Goal: Task Accomplishment & Management: Use online tool/utility

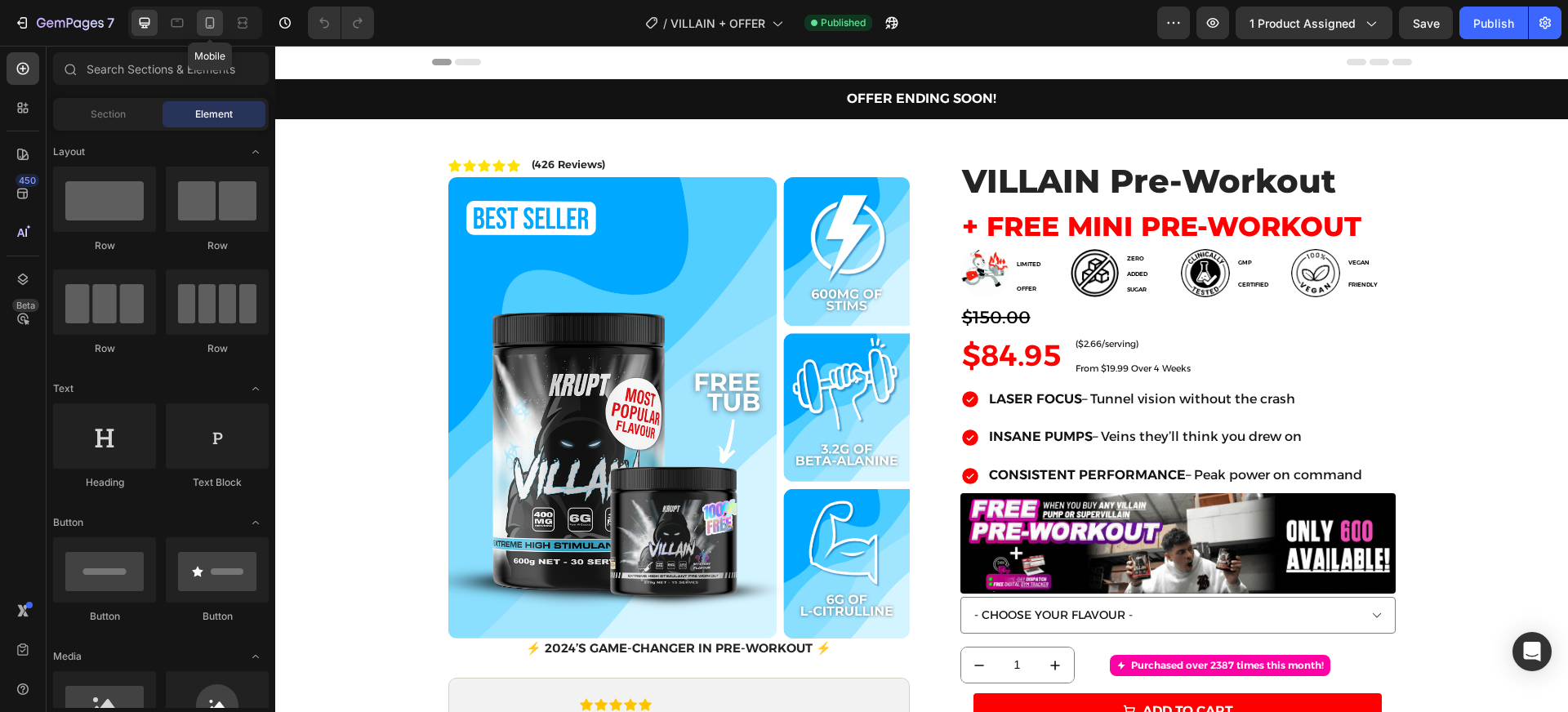
click at [203, 26] on icon at bounding box center [209, 23] width 16 height 16
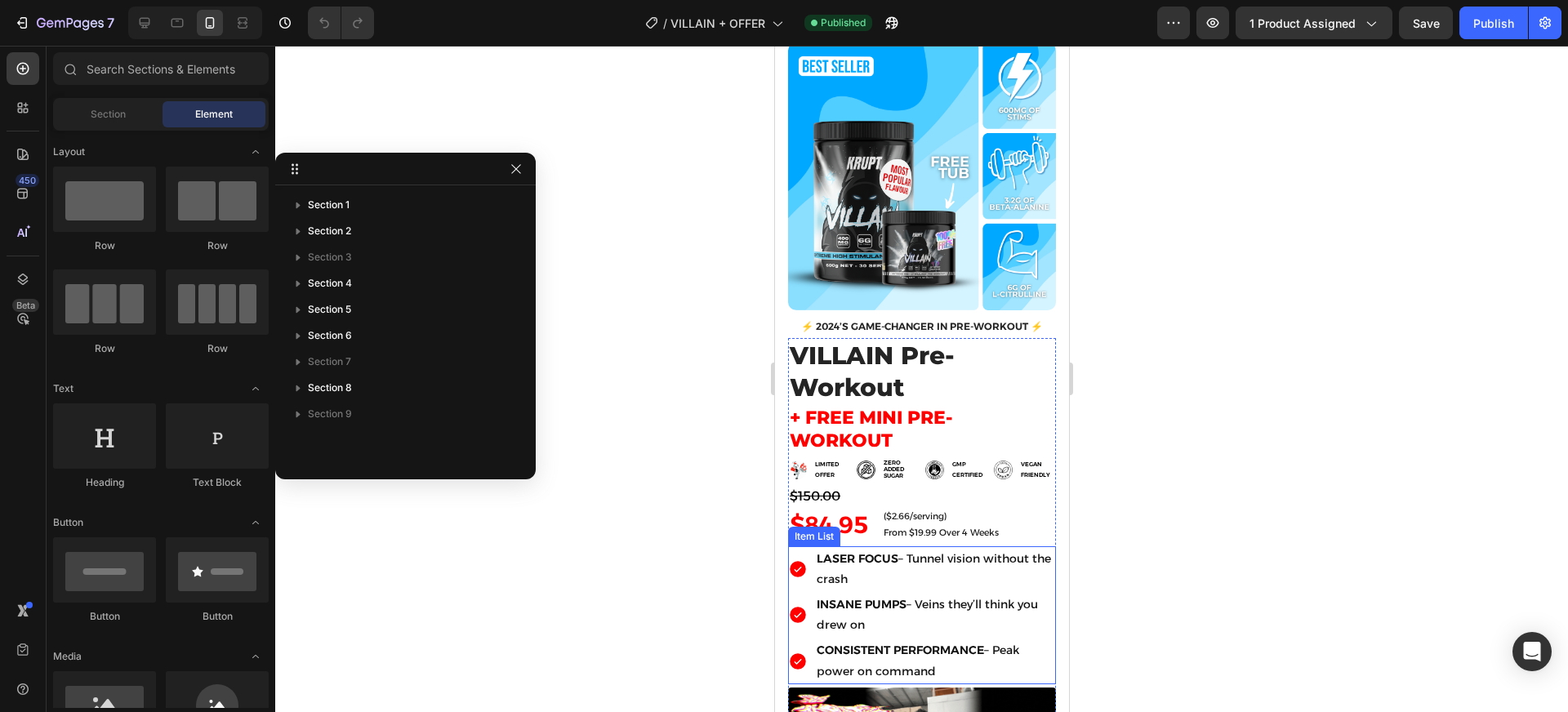
scroll to position [440, 0]
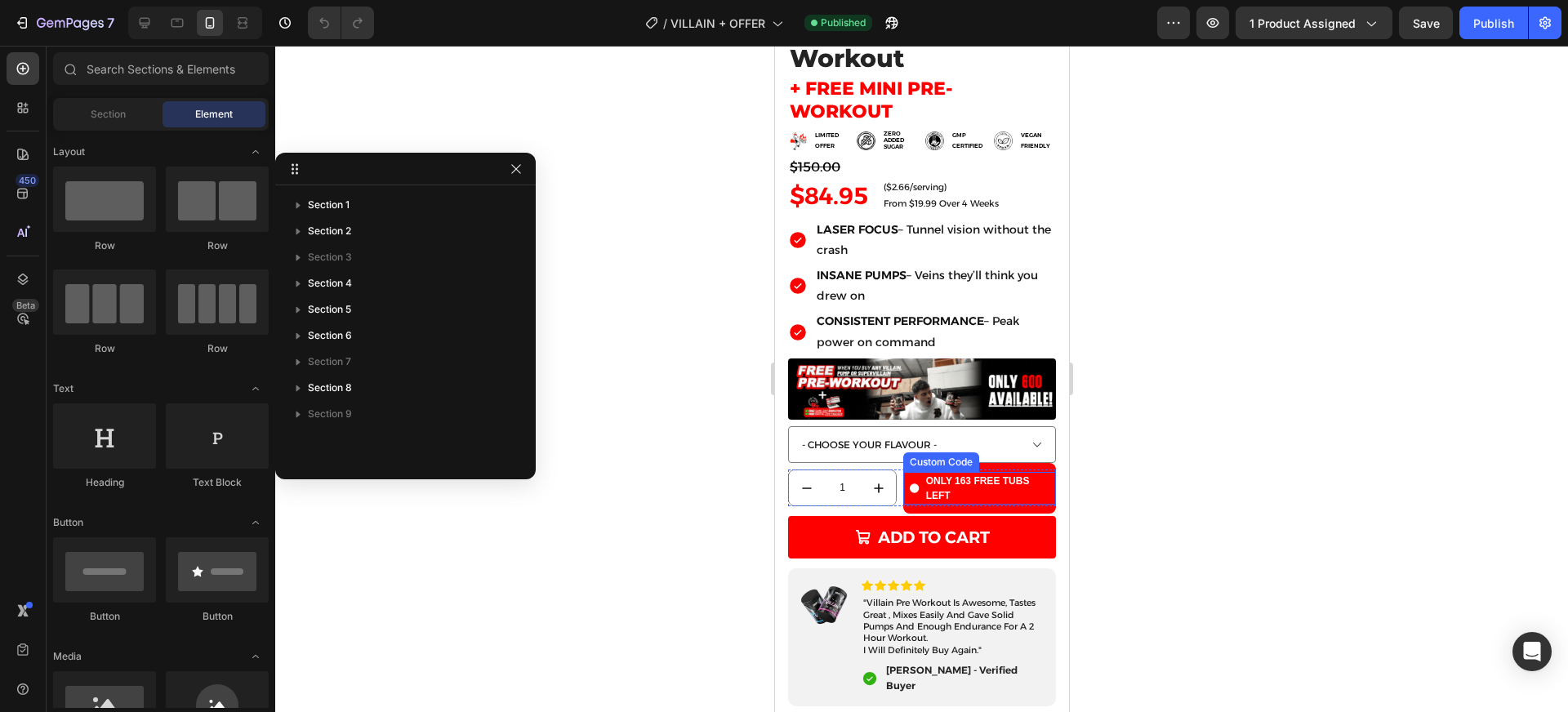
click at [949, 476] on b "ONLY 163 FREE TUBS LEFT" at bounding box center [987, 489] width 123 height 29
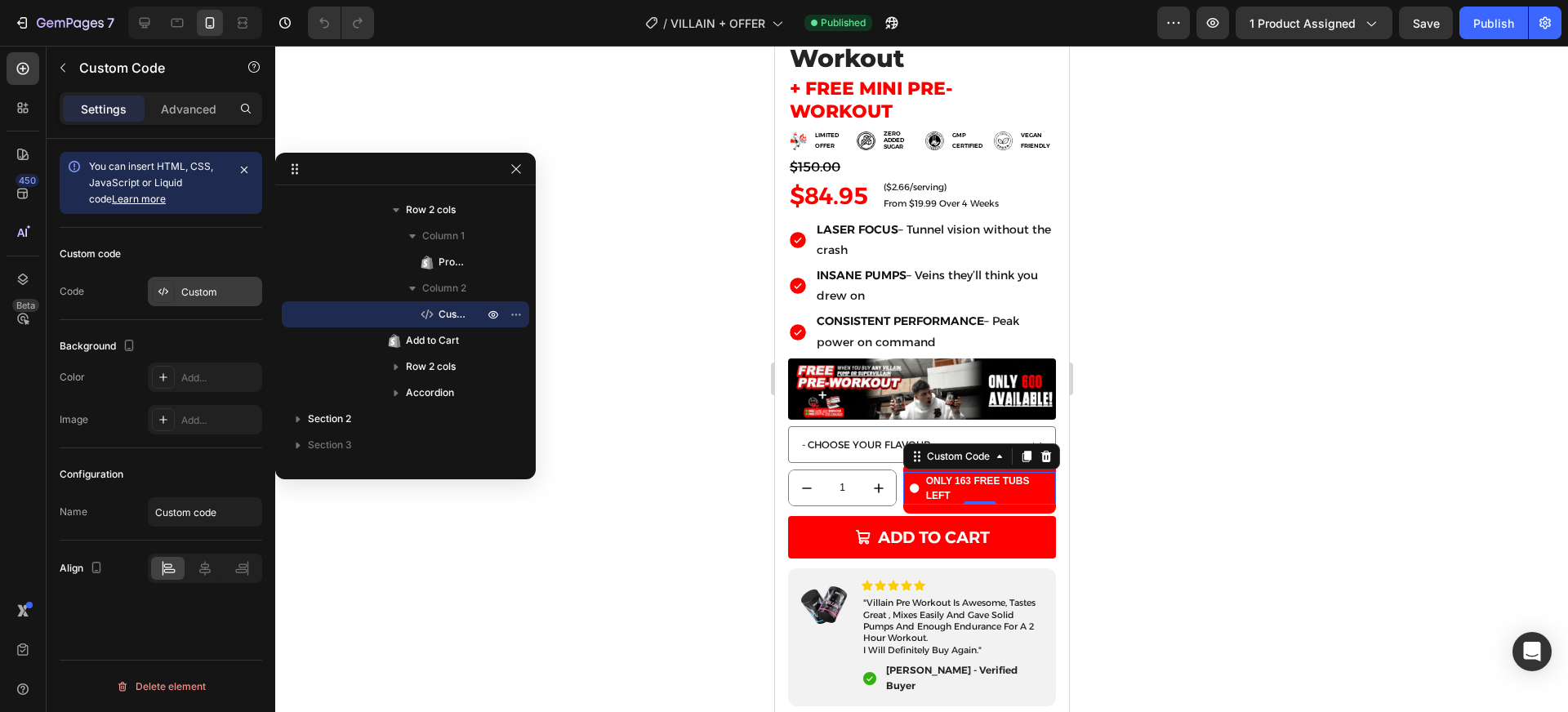
click at [162, 293] on icon at bounding box center [164, 292] width 13 height 13
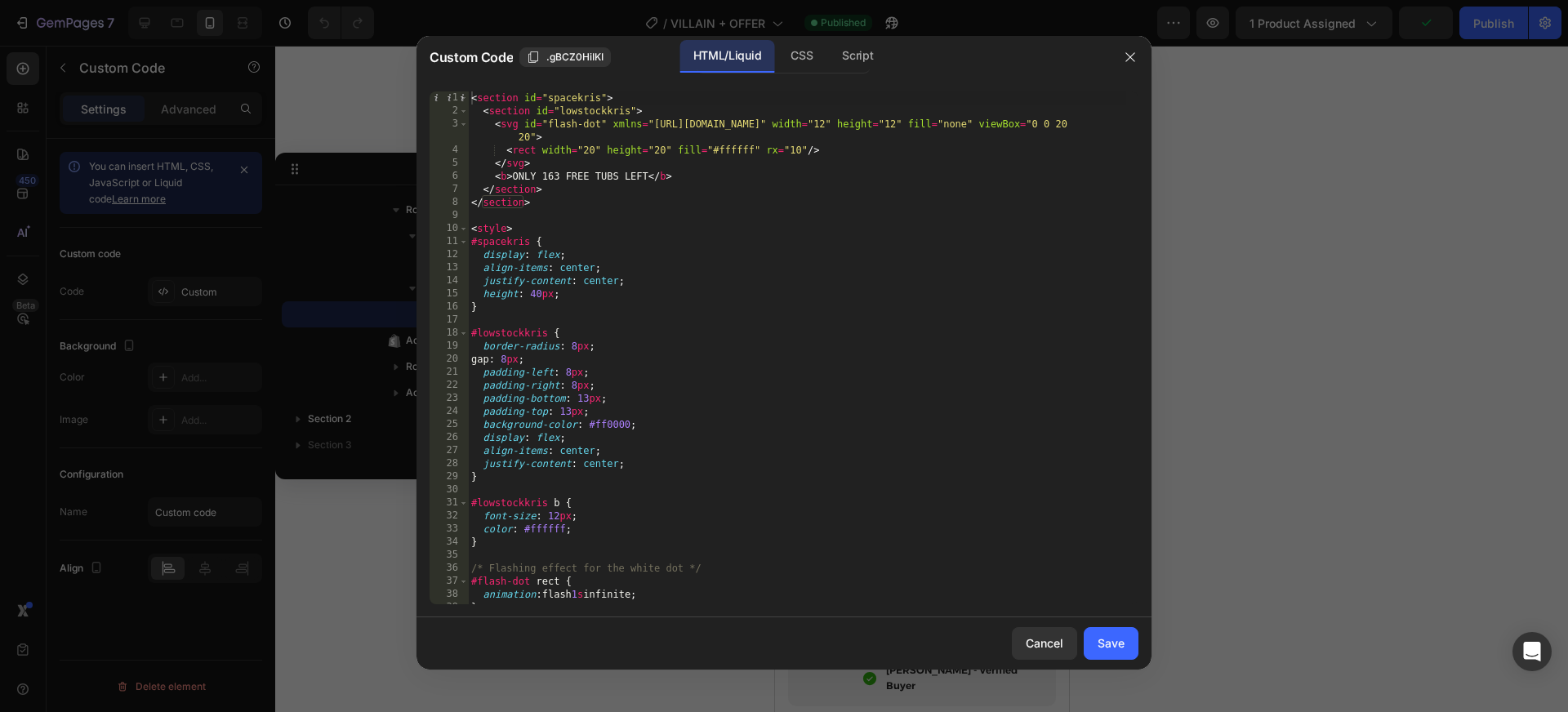
click at [563, 176] on div "< section id = "spacekris" > < section id = "lowstockkris" > < svg id = "flash-…" at bounding box center [797, 362] width 659 height 540
type textarea "<b> ONLY 28 FREE TUBS LEFT</b>"
click at [1124, 642] on button "Save" at bounding box center [1111, 644] width 55 height 33
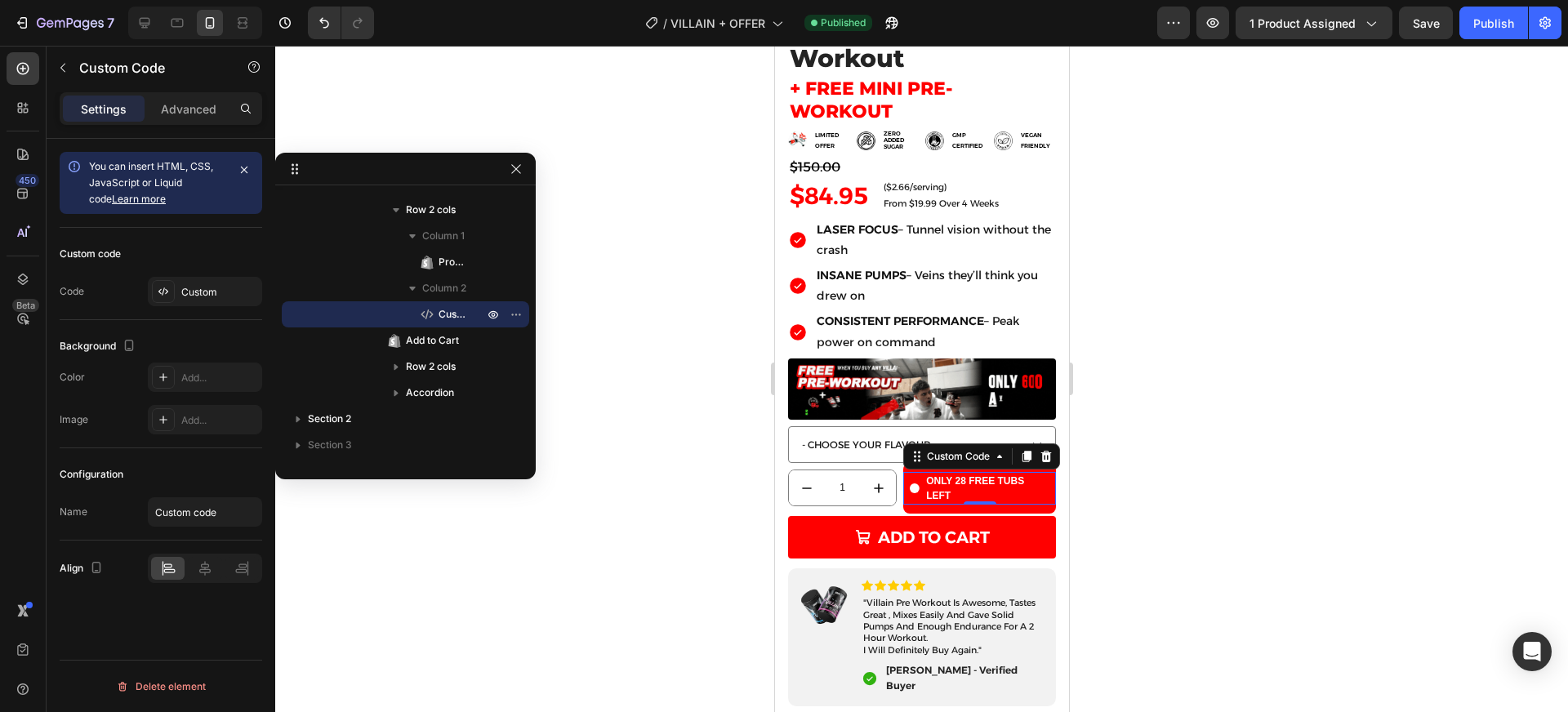
click at [1203, 471] on div at bounding box center [922, 379] width 1293 height 667
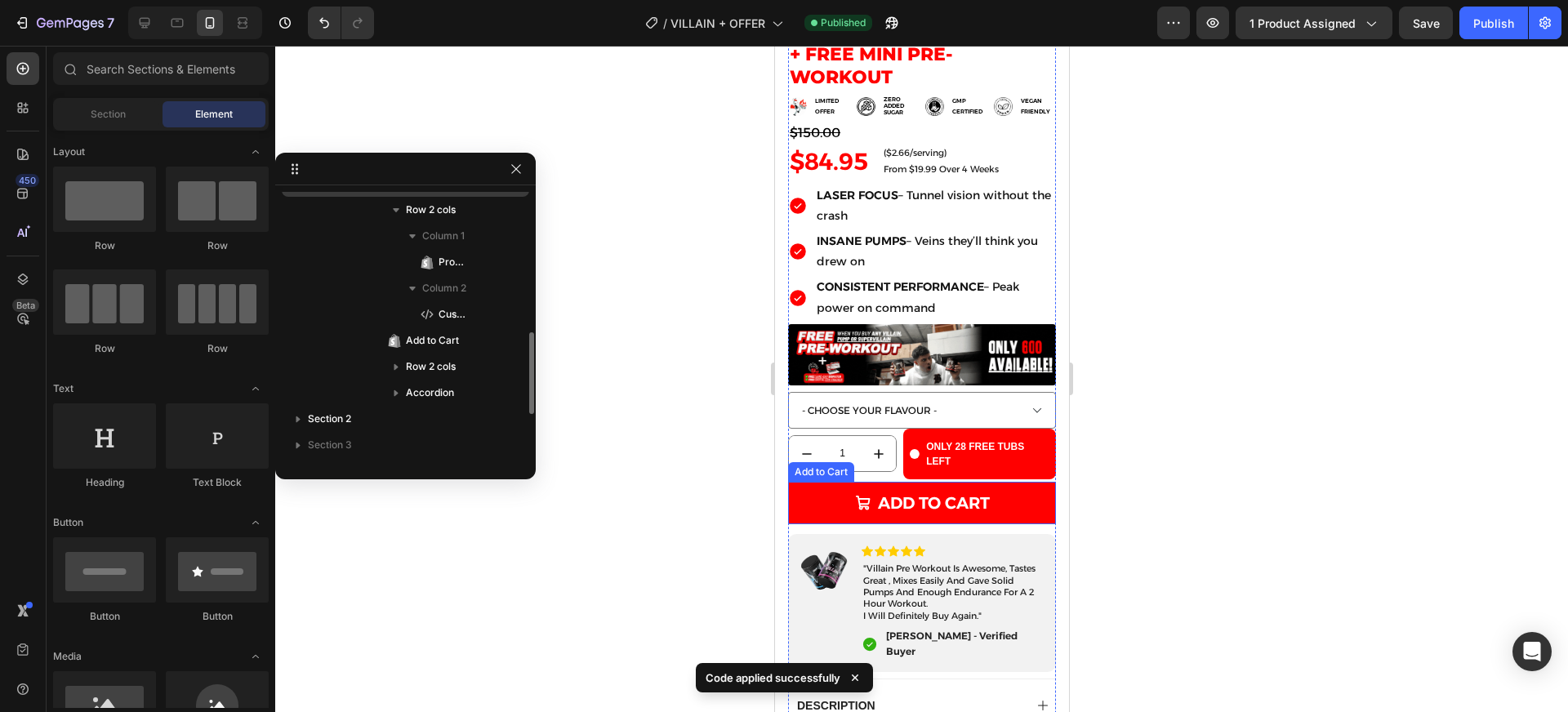
scroll to position [266, 0]
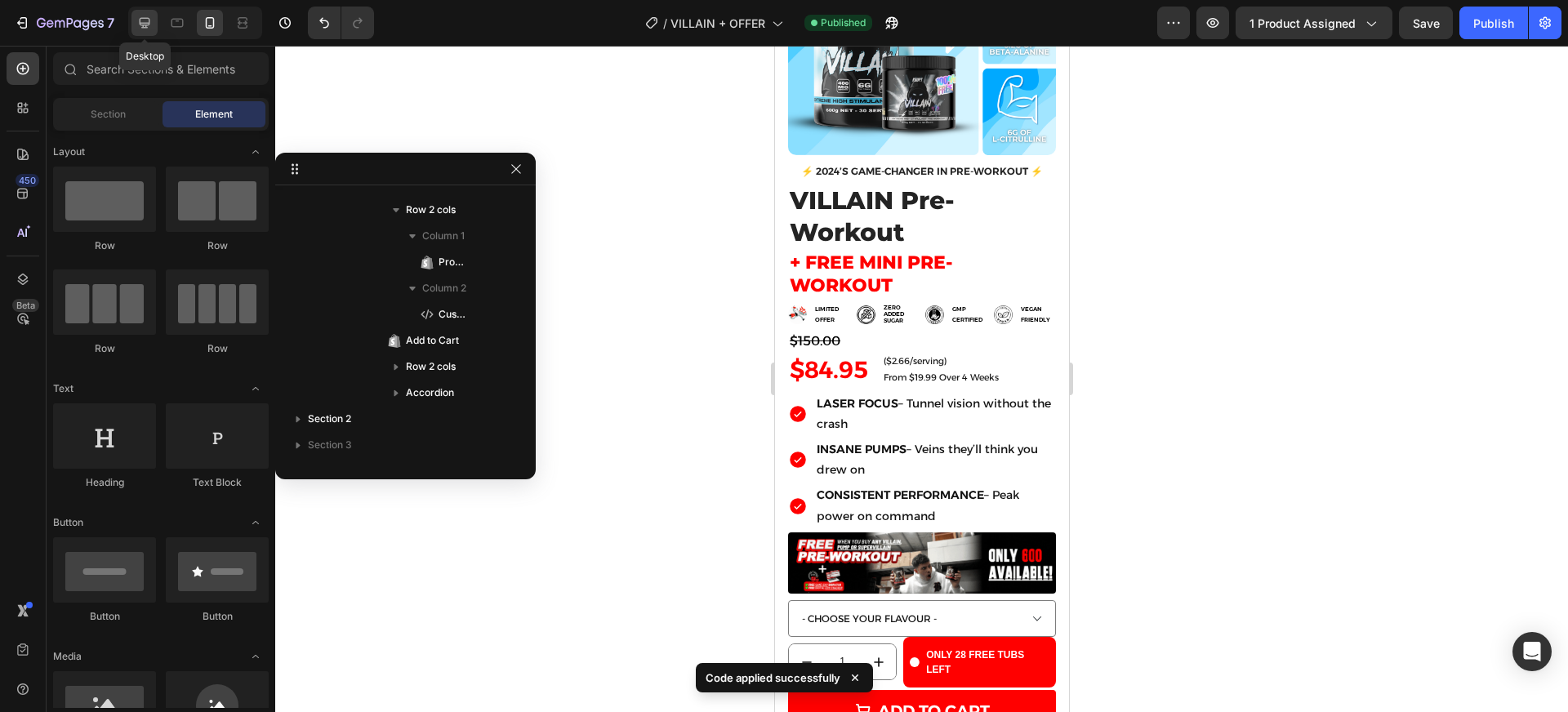
drag, startPoint x: 144, startPoint y: 18, endPoint x: 545, endPoint y: 396, distance: 551.1
click at [144, 18] on icon at bounding box center [145, 23] width 10 height 10
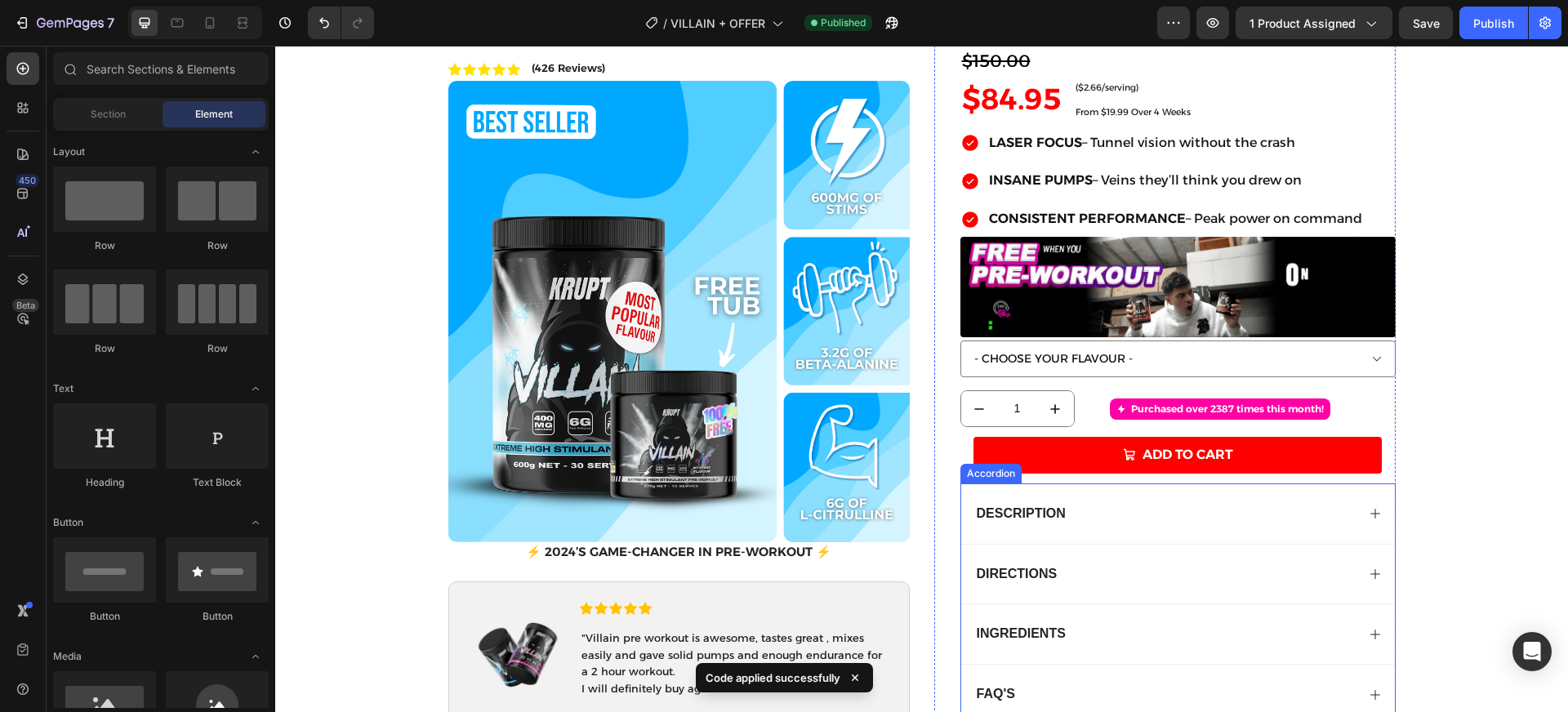
scroll to position [258, 0]
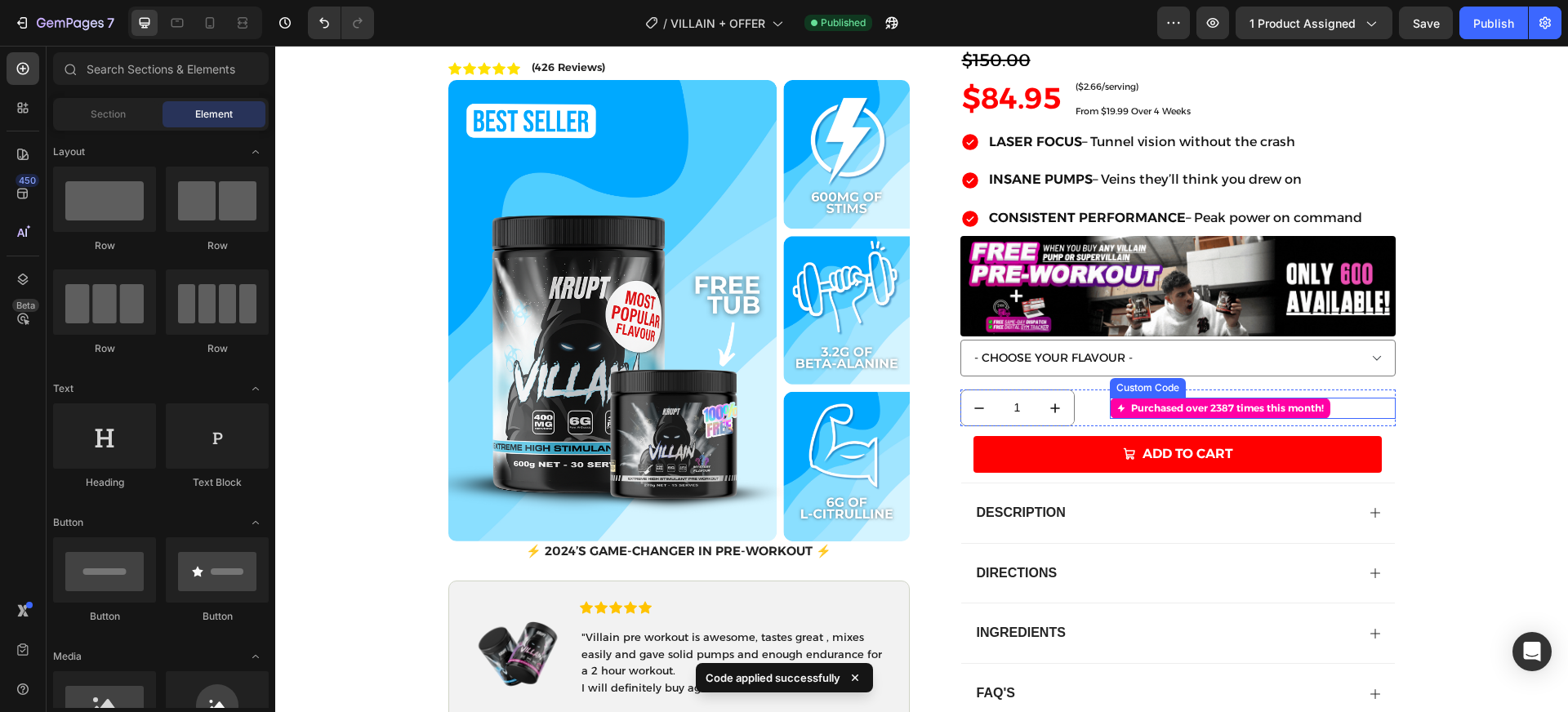
click at [1190, 406] on span "Purchased over 2387 times this month!" at bounding box center [1227, 409] width 193 height 15
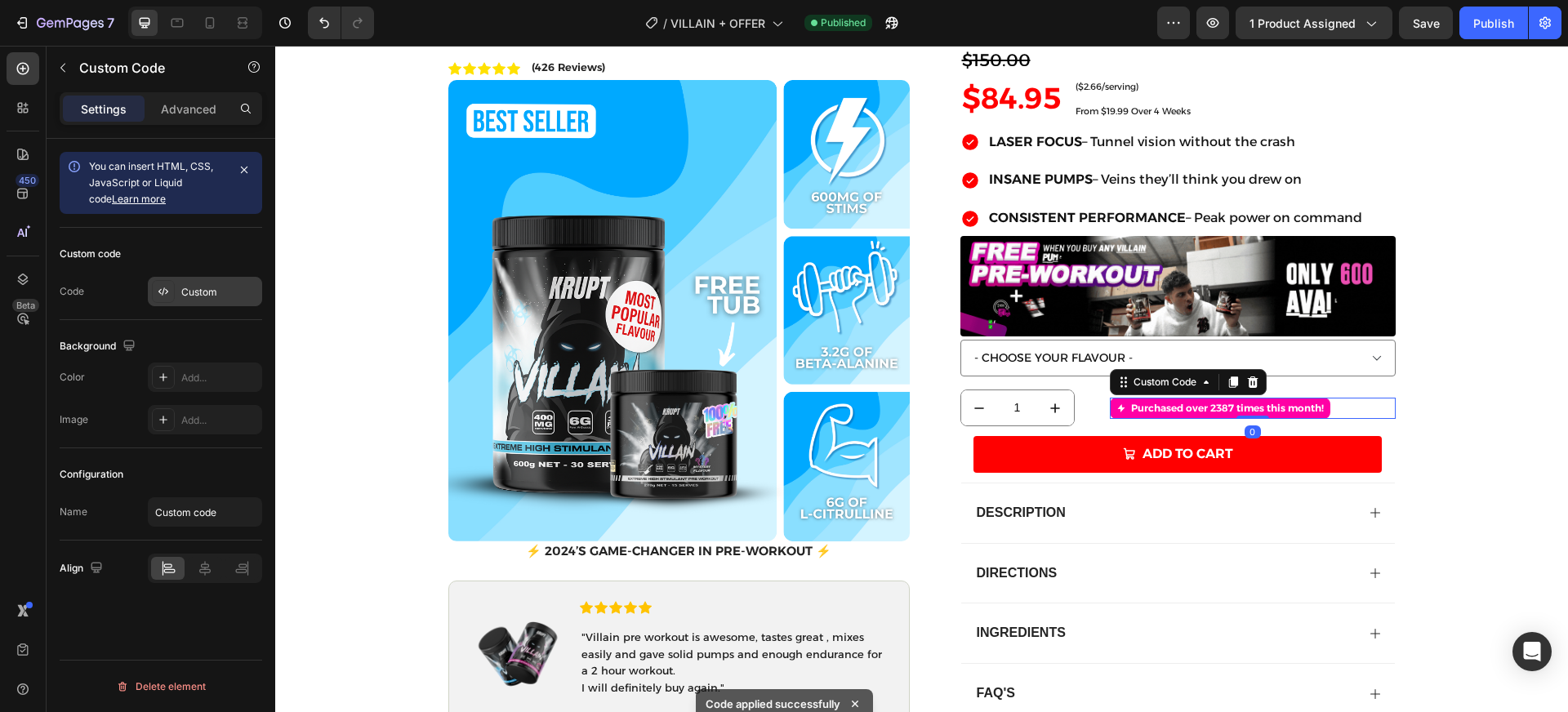
click at [165, 297] on icon at bounding box center [164, 292] width 13 height 13
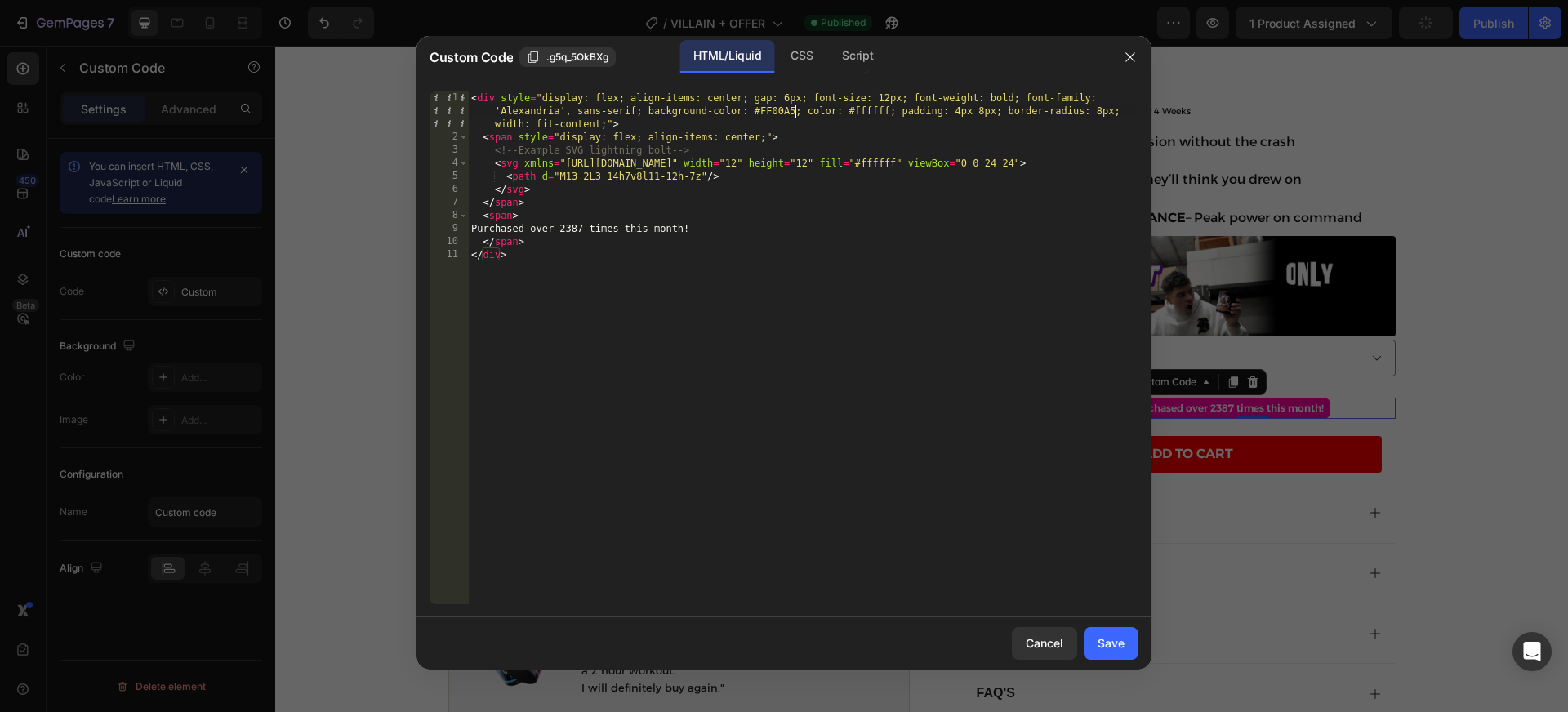
click at [793, 110] on div "< div style = "display: flex; align-items: center; gap: 6px; font-size: 12px; f…" at bounding box center [802, 374] width 670 height 565
type textarea "<div style="display: flex; align-items: center; gap: 6px; font-size: 12px; font…"
click at [1112, 636] on div "Save" at bounding box center [1111, 644] width 26 height 17
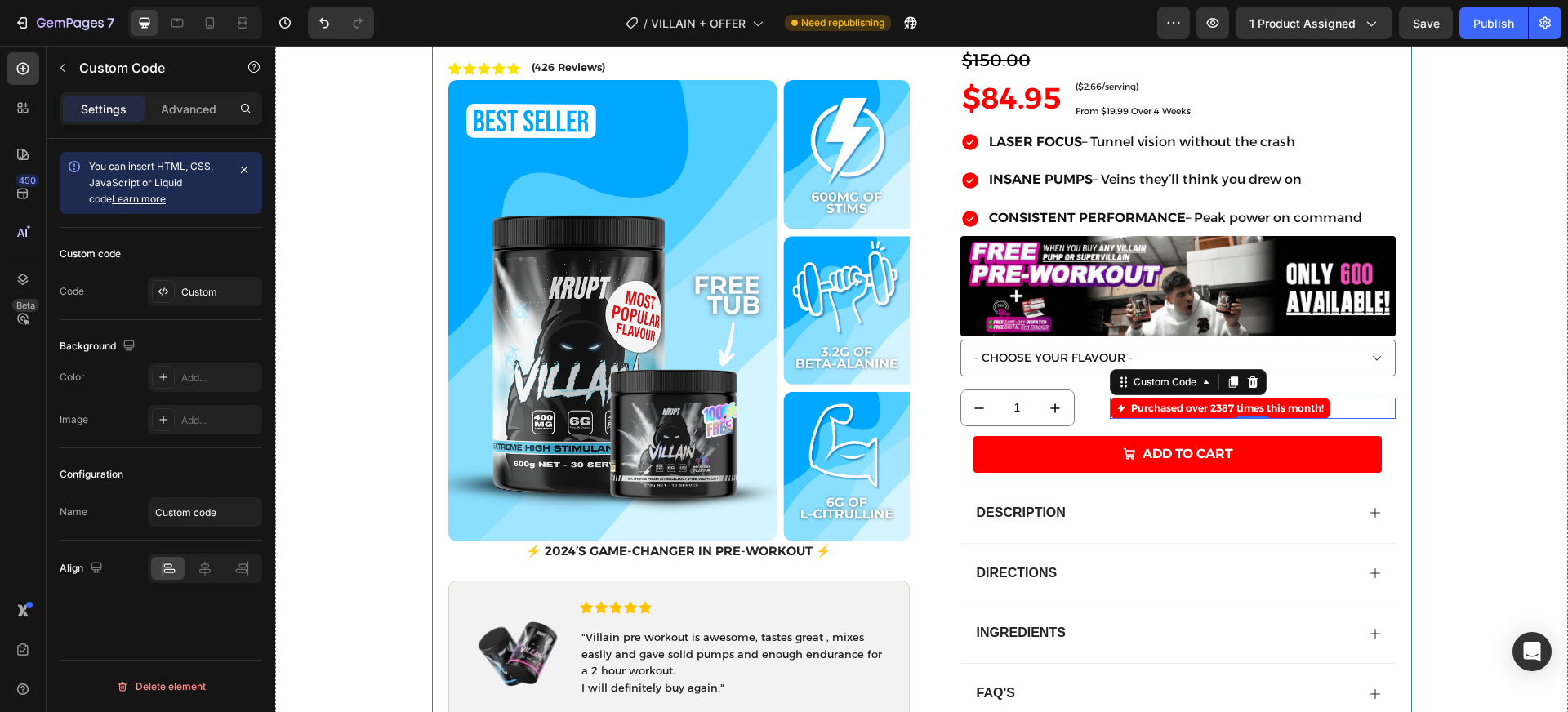
click at [1456, 418] on div "OFFER ENDING SOON! Text Block Icon SAME DAY DISPATCH BEFORE 1PM Text Block Row …" at bounding box center [922, 286] width 1293 height 929
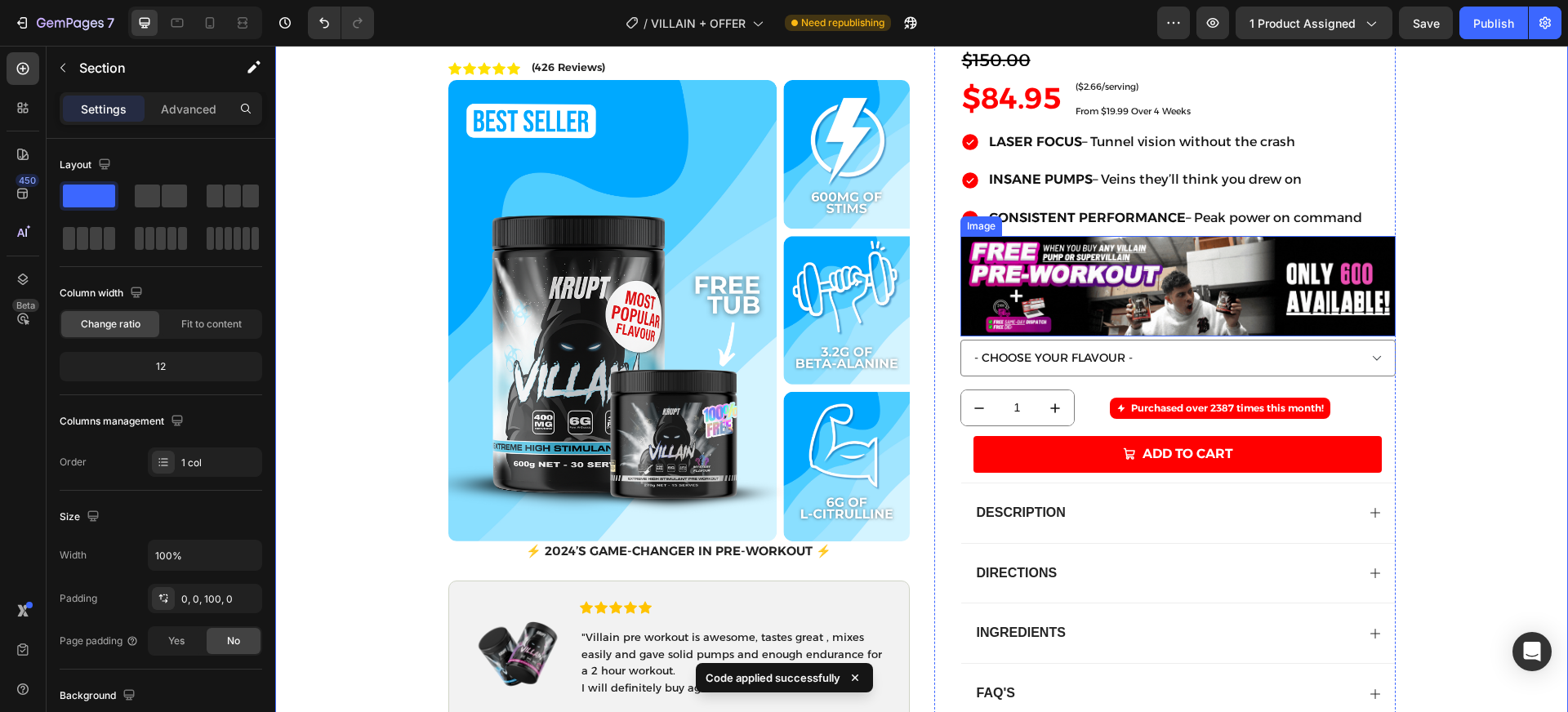
click at [1319, 300] on img at bounding box center [1178, 286] width 435 height 100
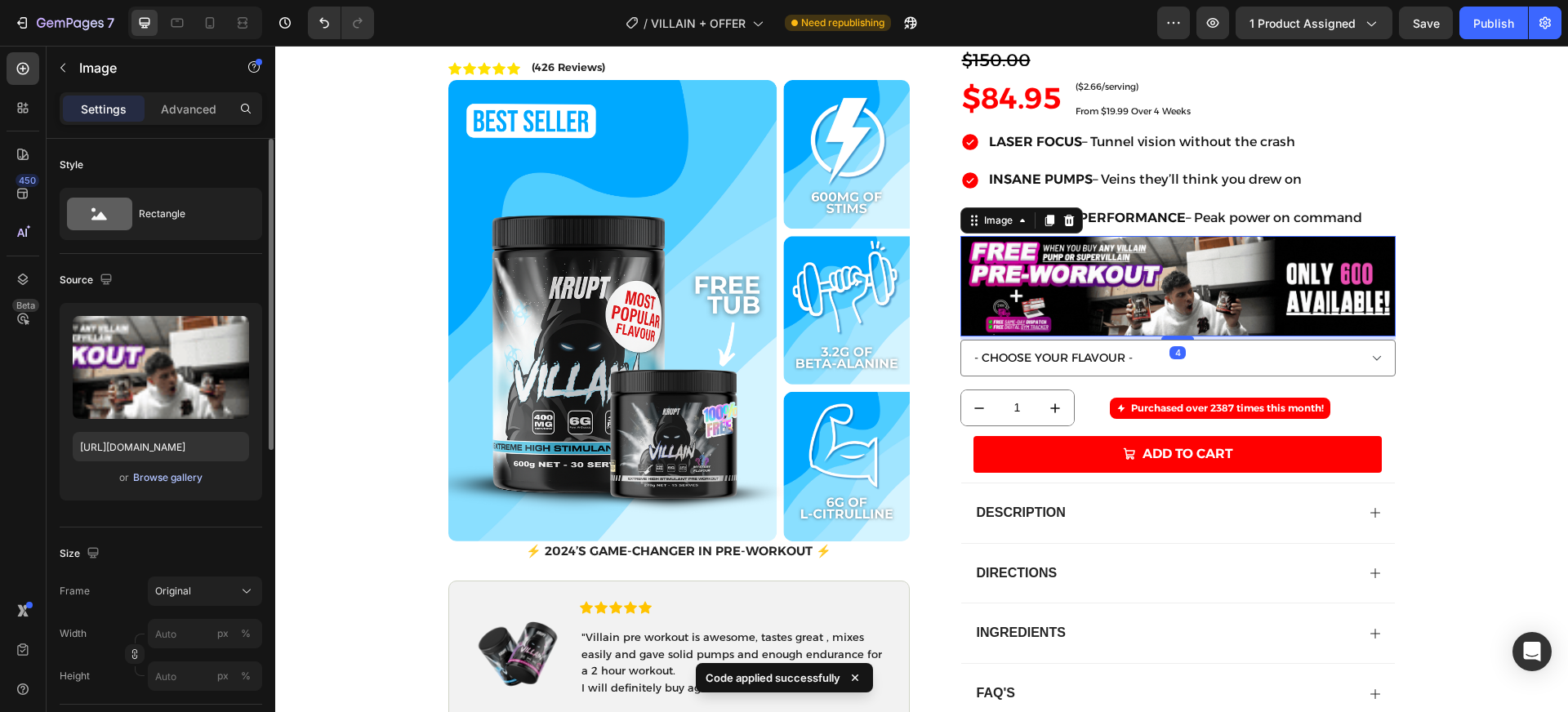
click at [148, 480] on div "Browse gallery" at bounding box center [167, 478] width 69 height 15
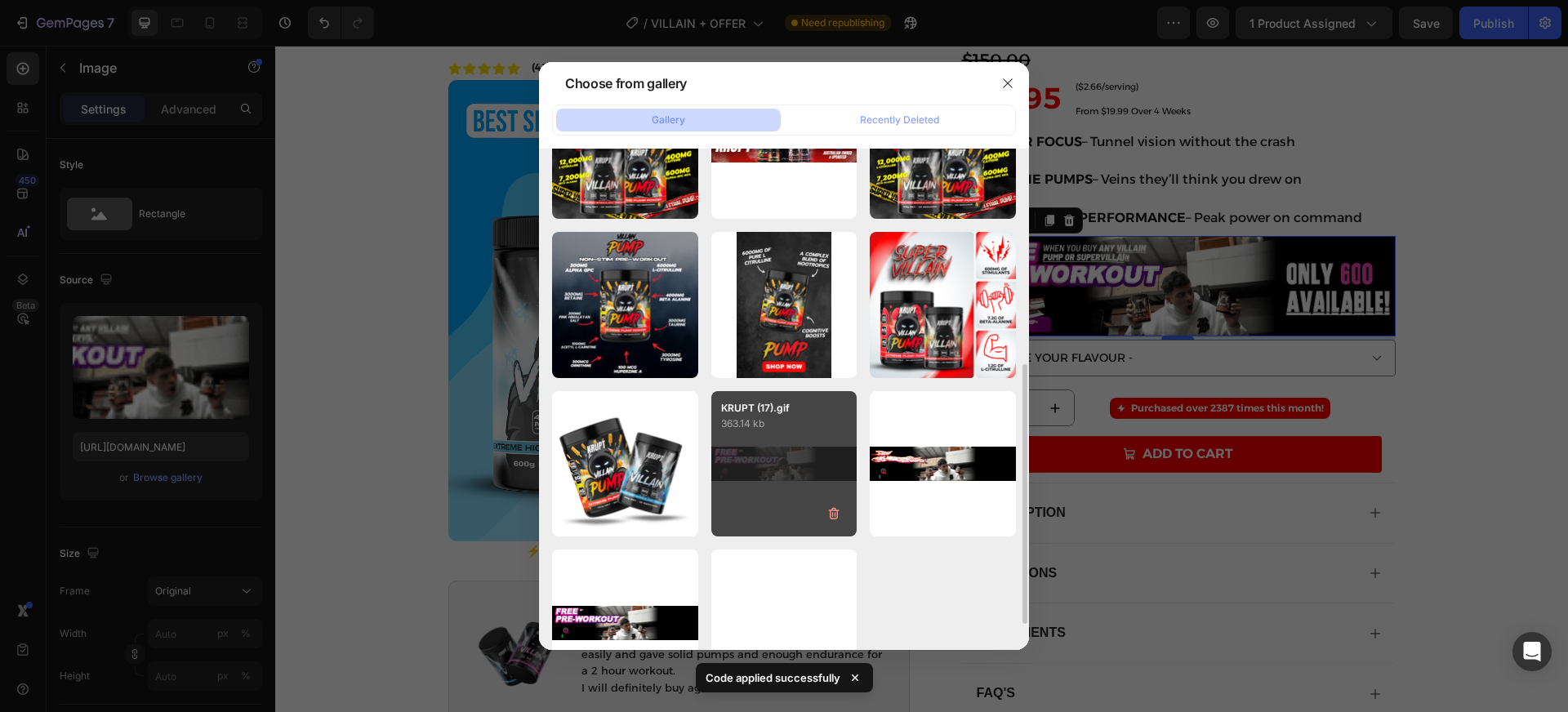
scroll to position [441, 0]
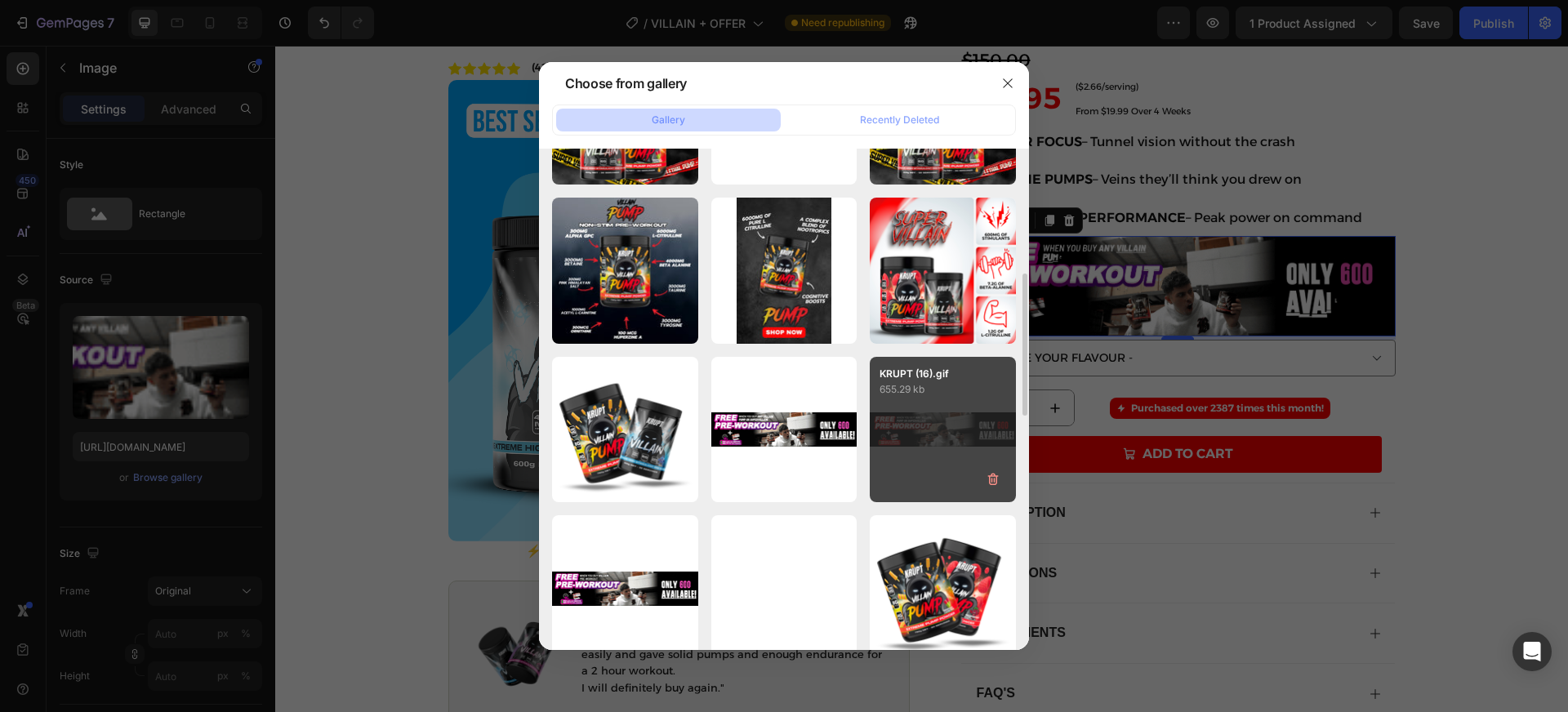
click at [940, 429] on div "KRUPT (16).gif 655.29 kb" at bounding box center [943, 430] width 146 height 146
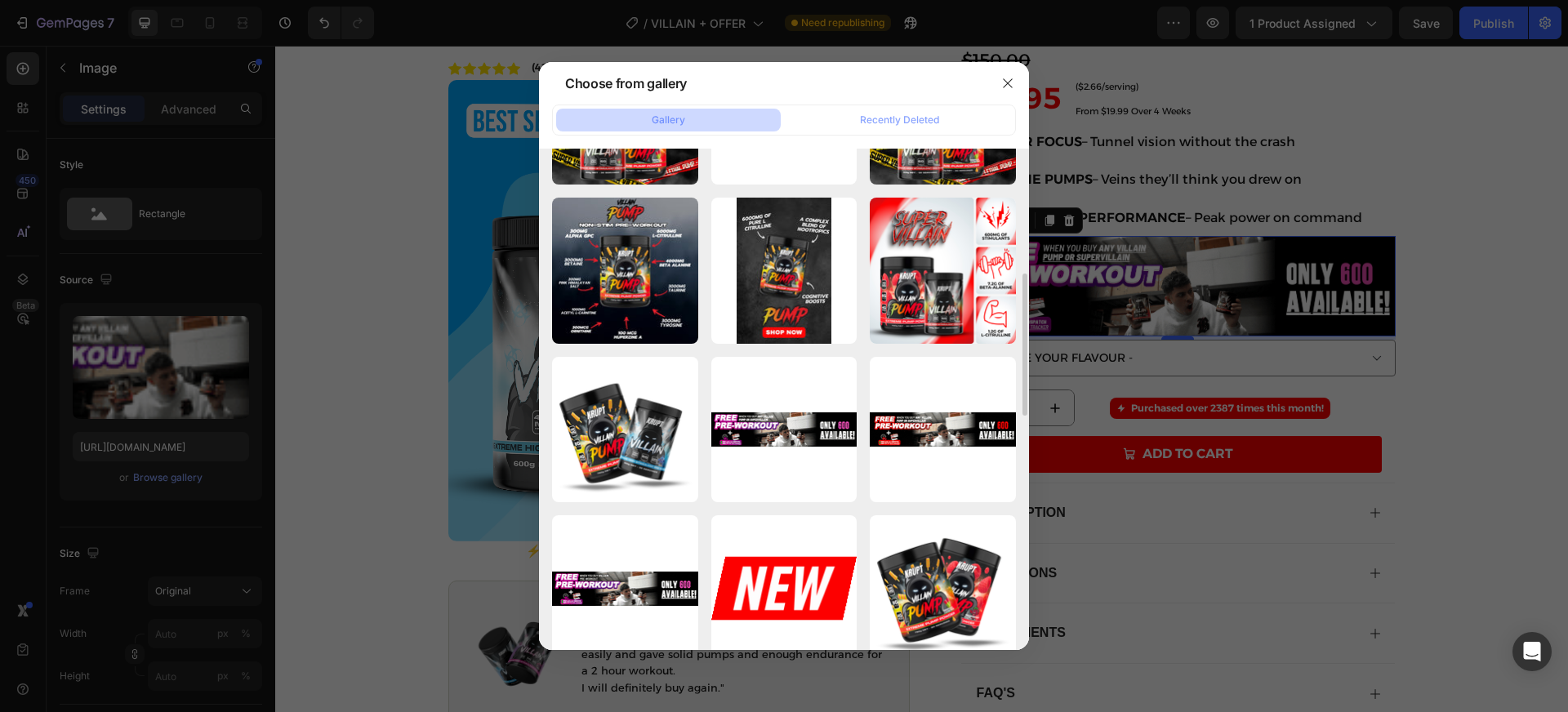
type input "[URL][DOMAIN_NAME]"
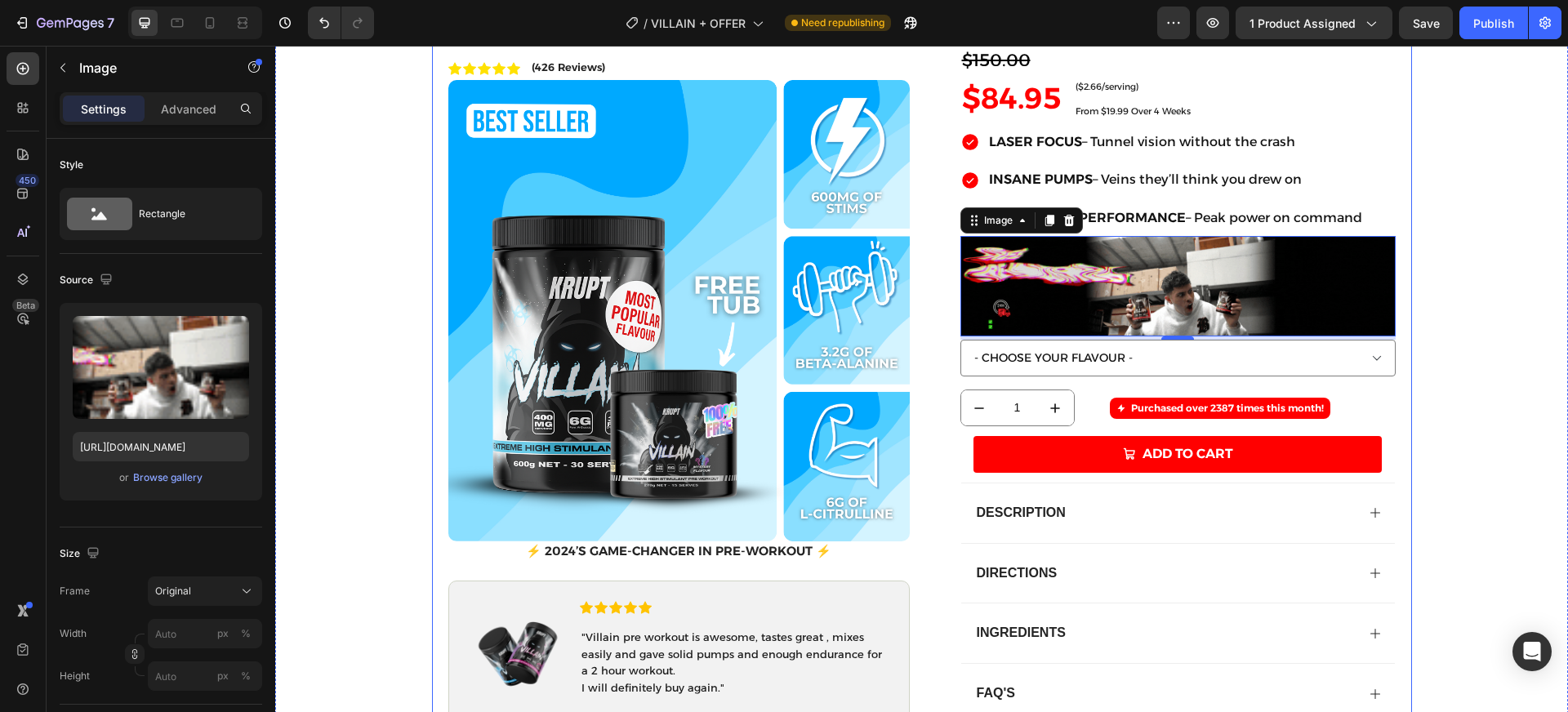
scroll to position [232, 0]
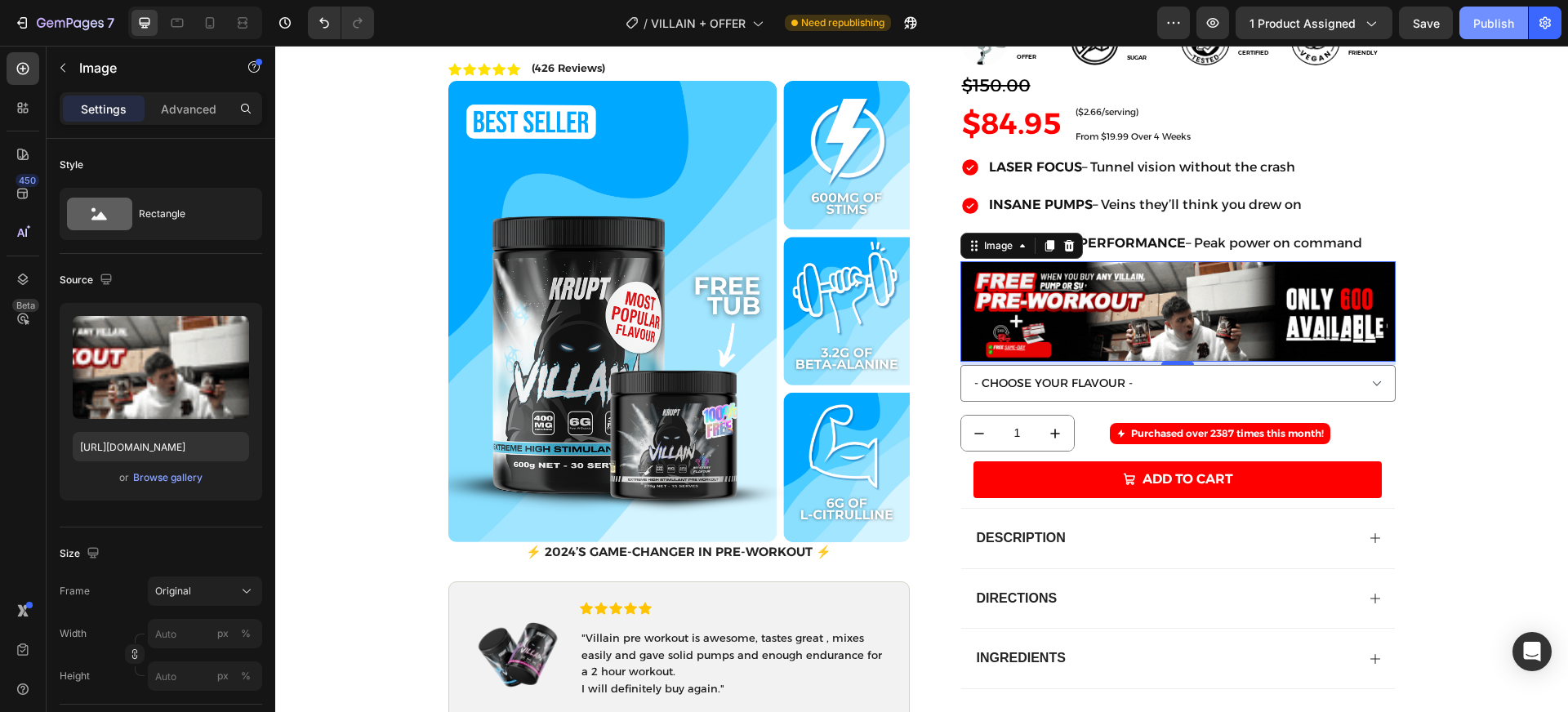
drag, startPoint x: 1482, startPoint y: 29, endPoint x: 1212, endPoint y: 33, distance: 270.0
click at [1482, 29] on div "Publish" at bounding box center [1493, 24] width 41 height 17
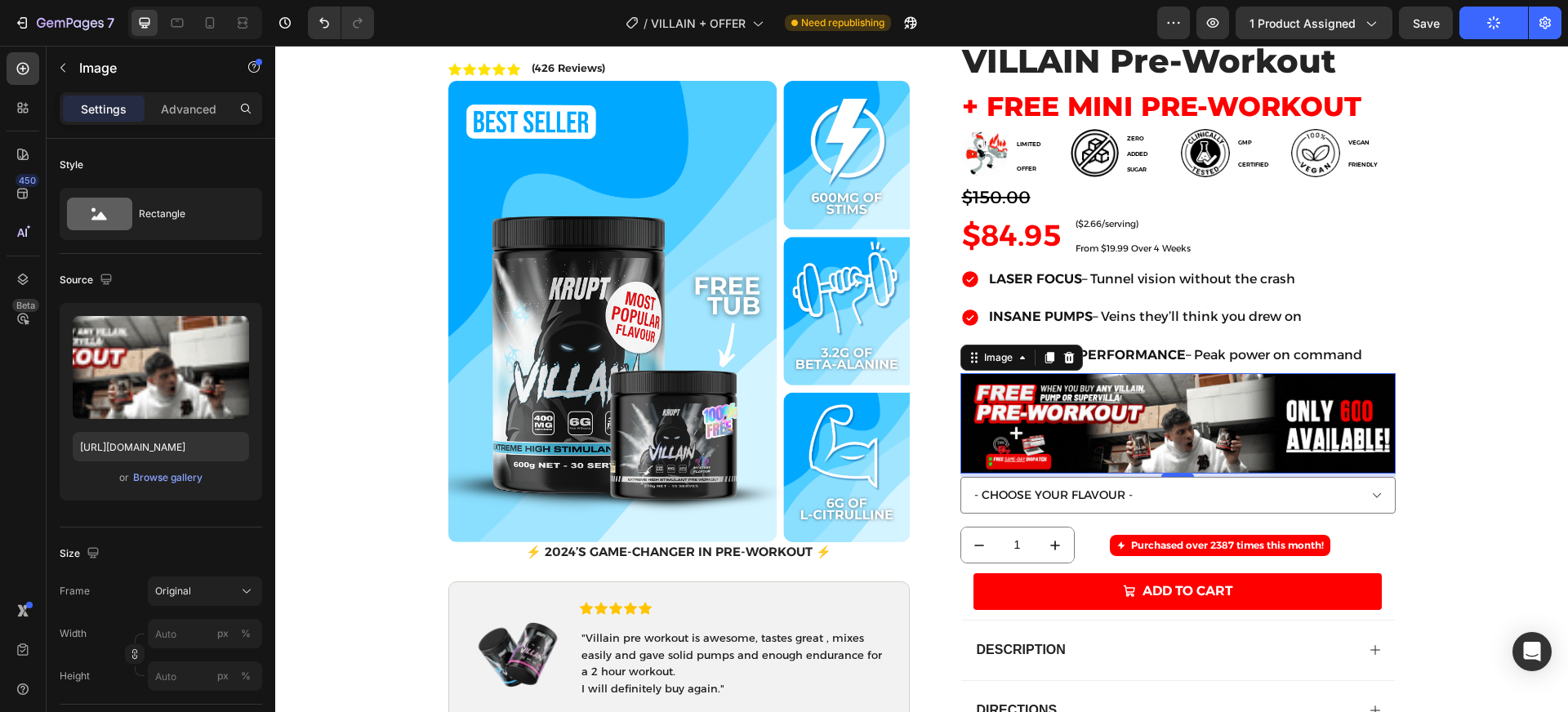
scroll to position [0, 0]
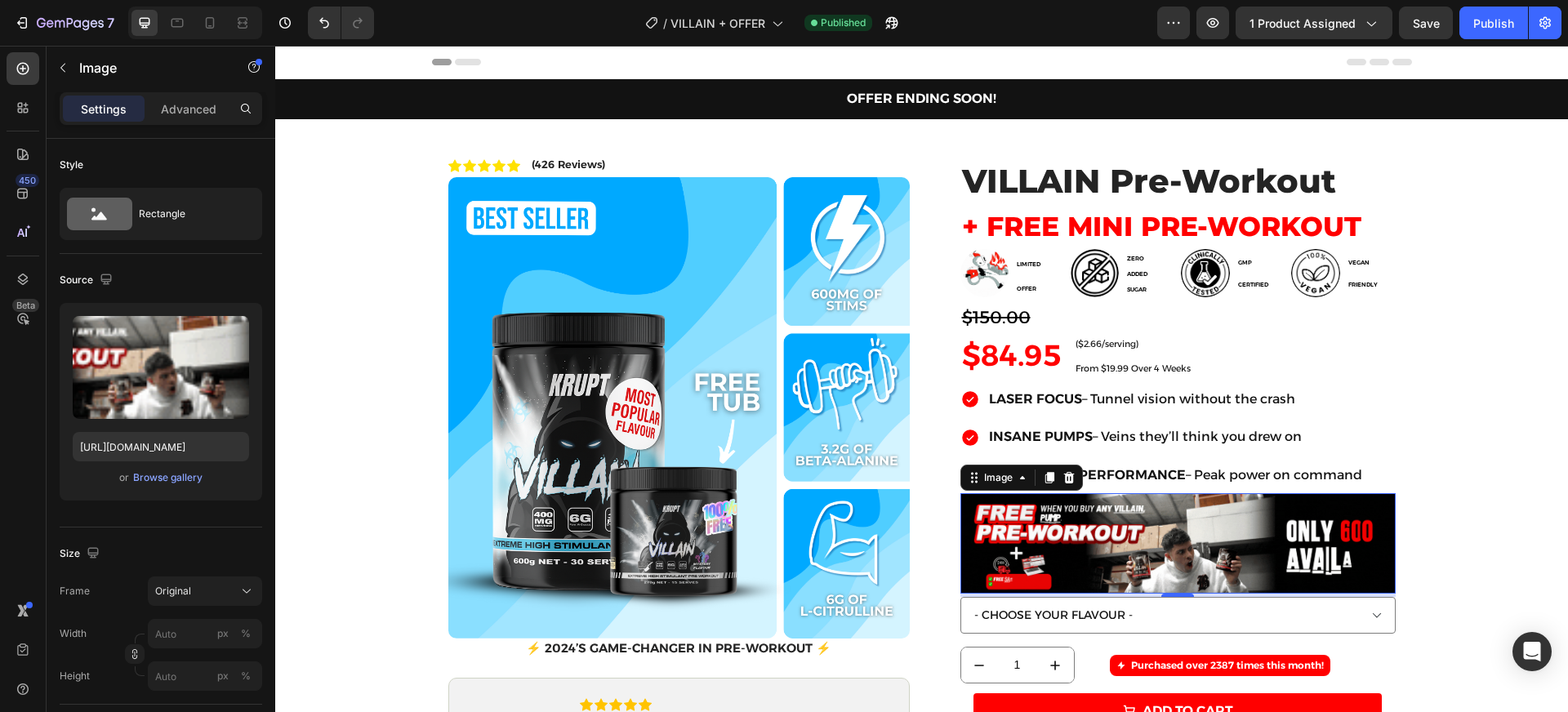
click at [1125, 538] on img at bounding box center [1178, 543] width 435 height 100
click at [170, 480] on div "Browse gallery" at bounding box center [167, 478] width 69 height 15
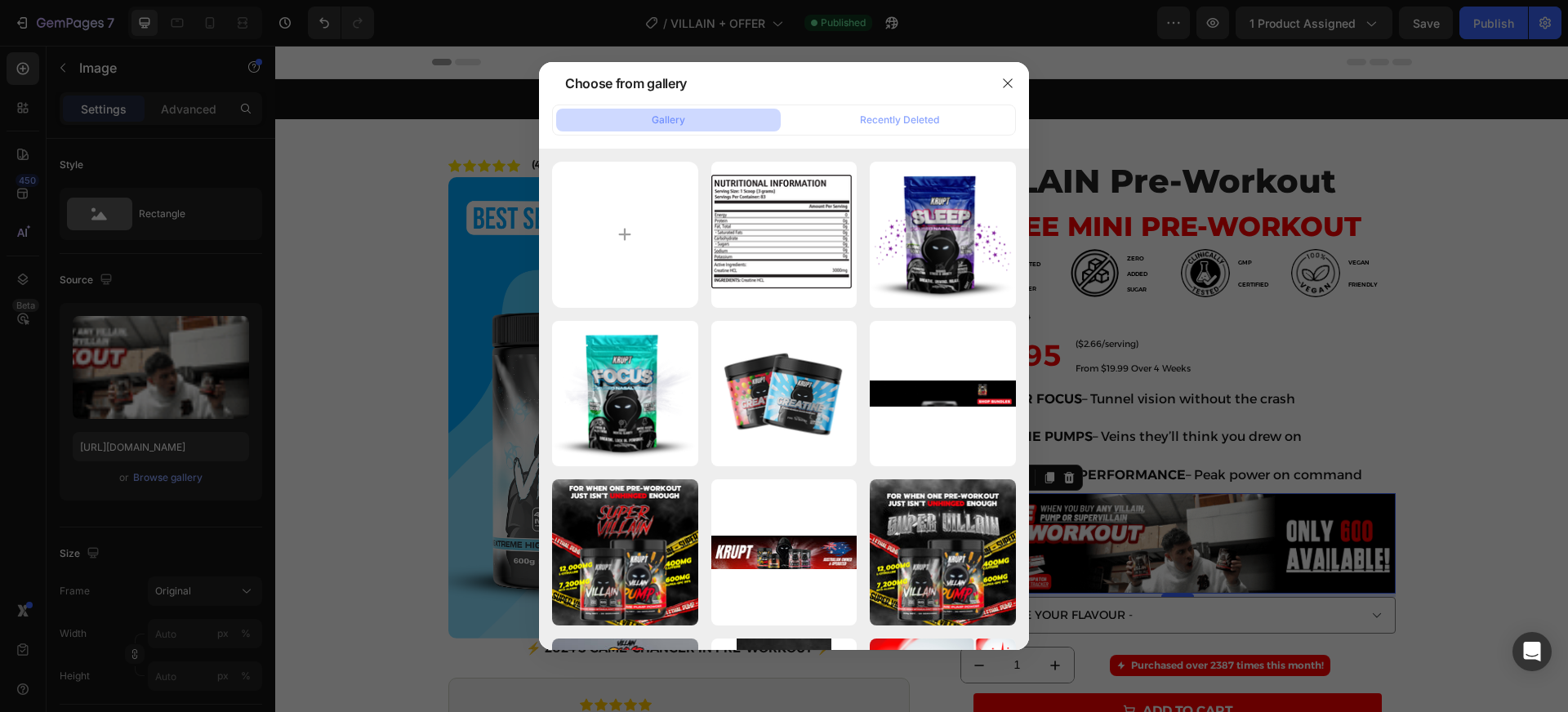
type input "C:\fakepath\KRUPT (18).gif"
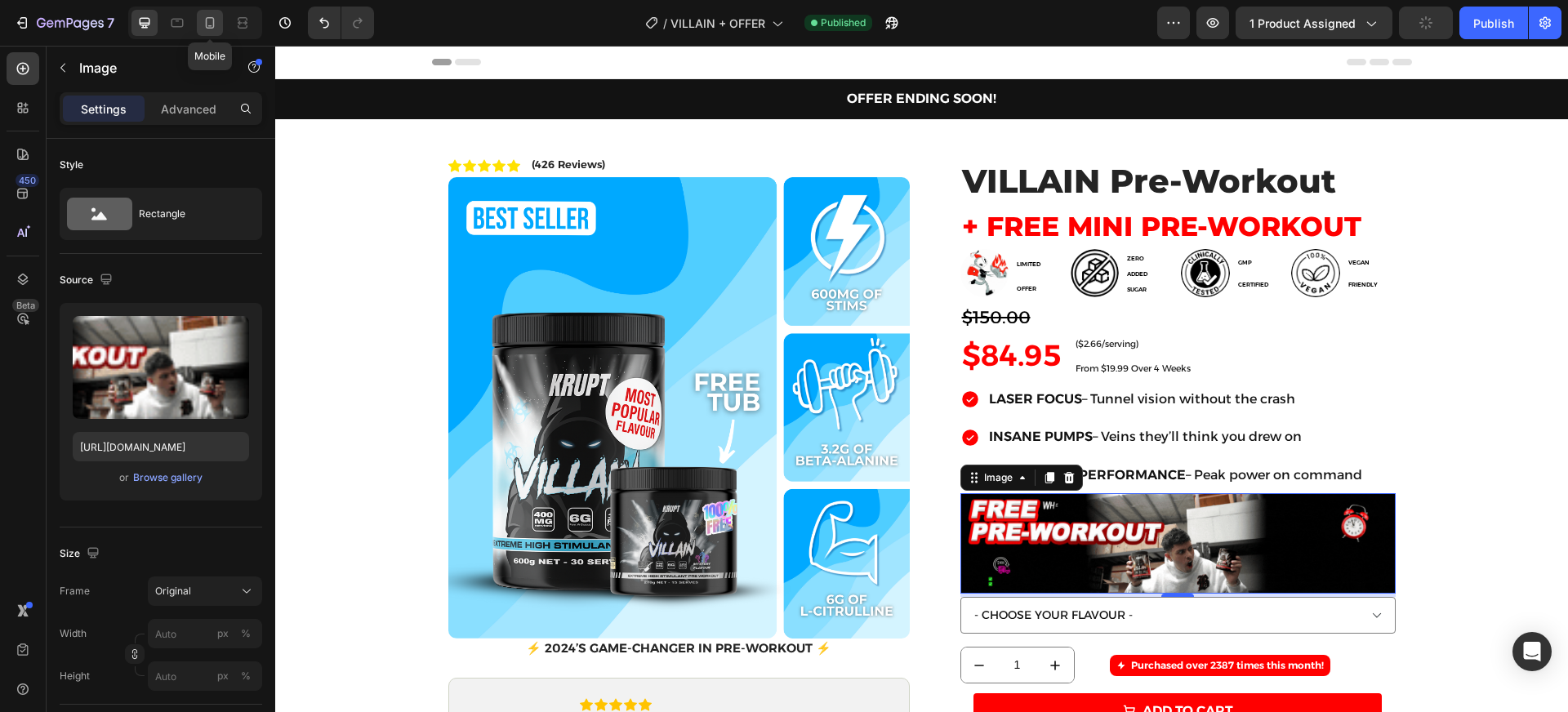
click at [210, 19] on icon at bounding box center [209, 23] width 16 height 16
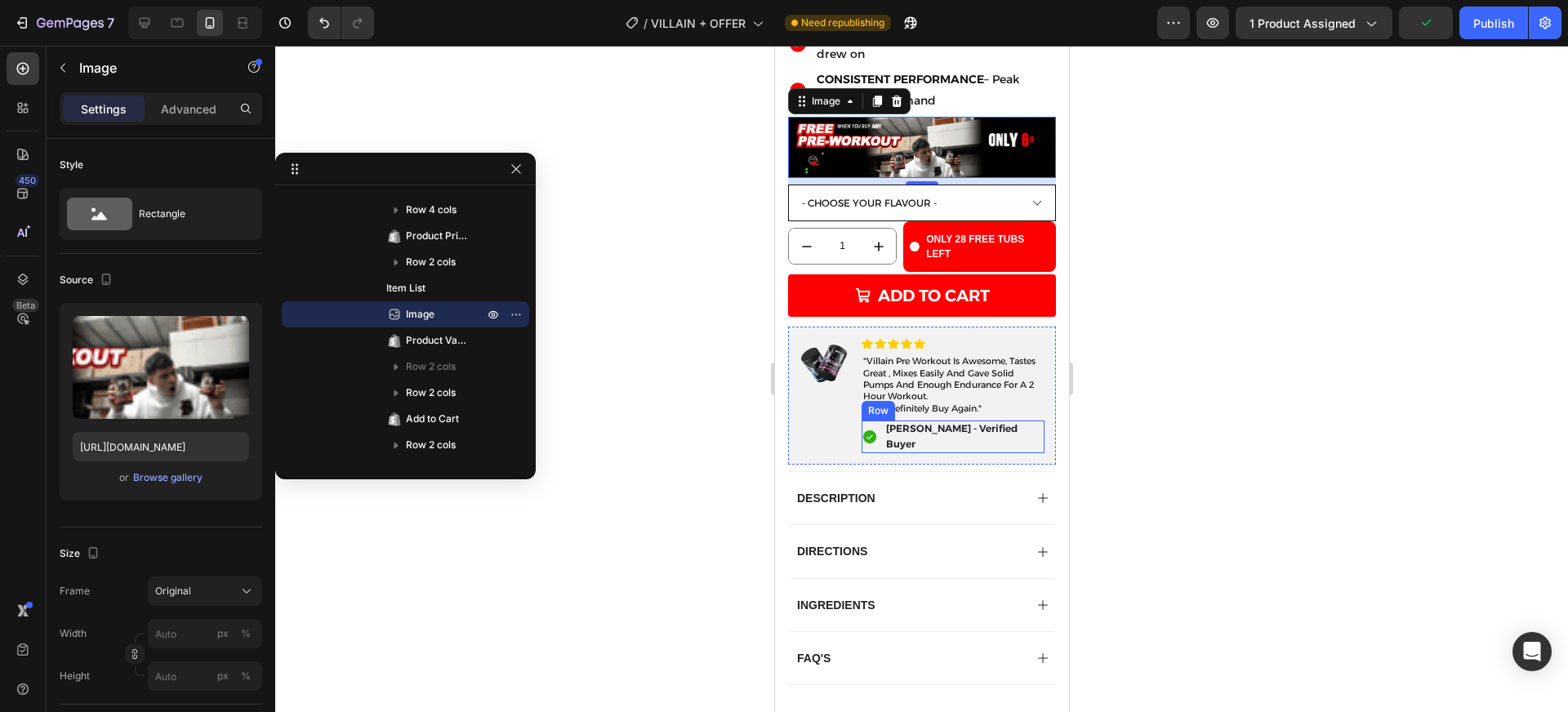
scroll to position [684, 0]
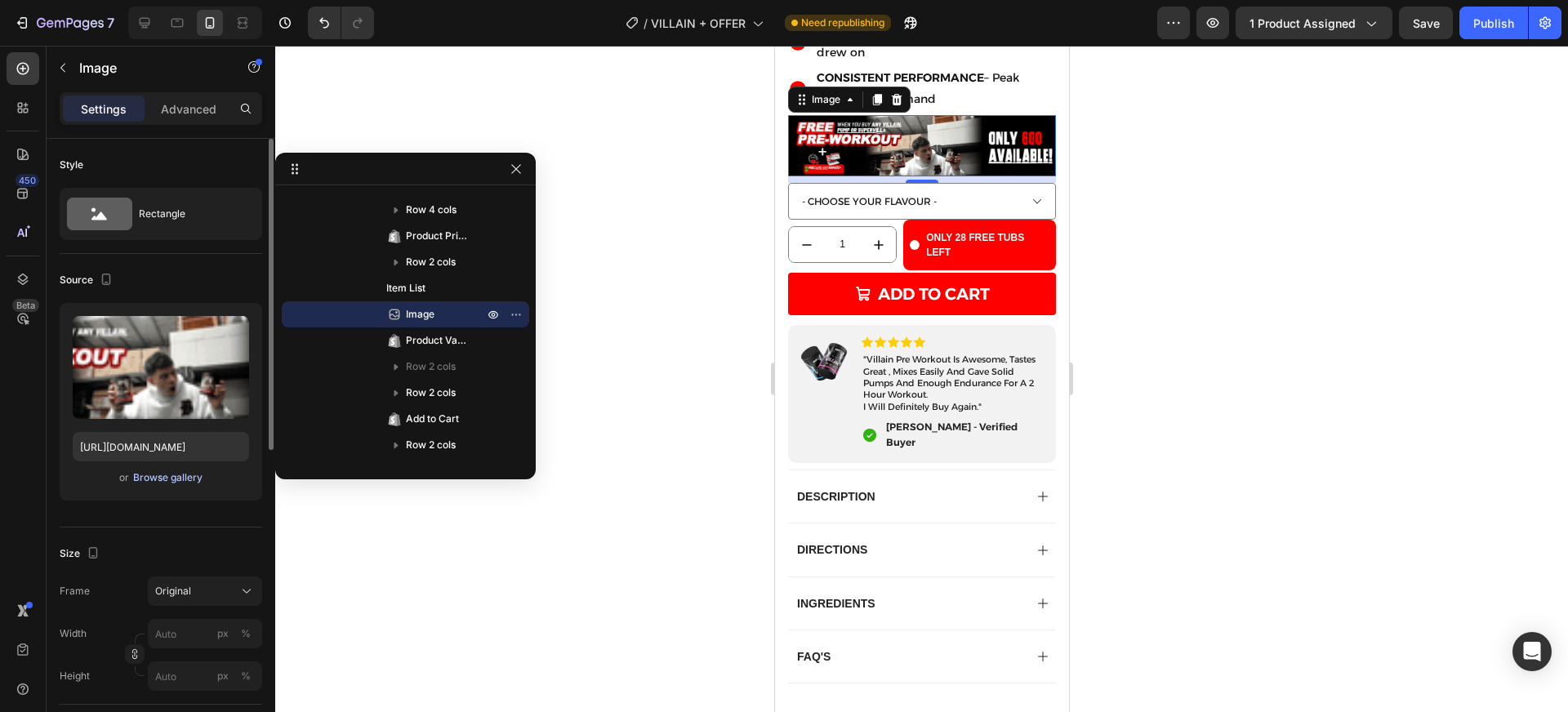
click at [174, 474] on div "Browse gallery" at bounding box center [167, 478] width 69 height 15
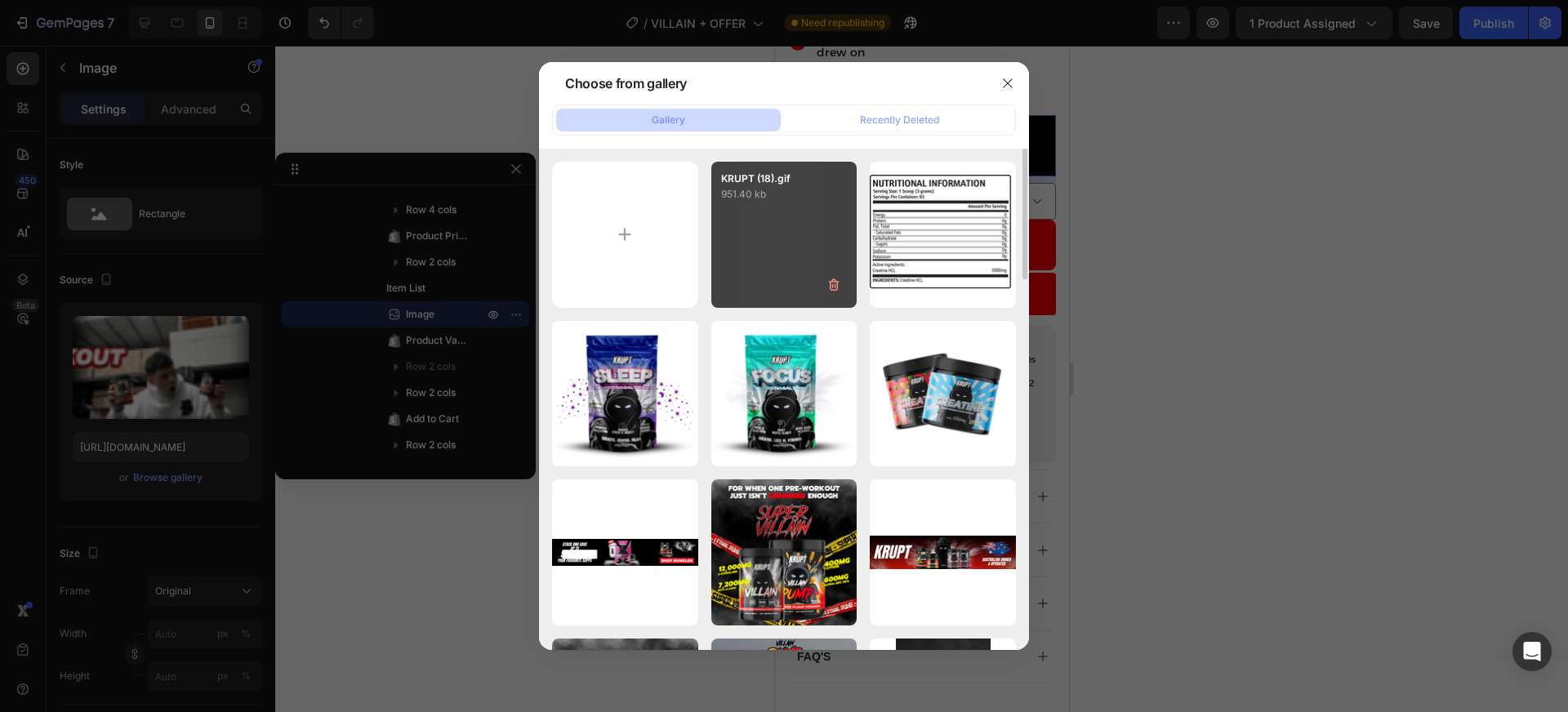
click at [777, 238] on div "KRUPT (18).gif 951.40 kb" at bounding box center [784, 235] width 146 height 146
type input "[URL][DOMAIN_NAME]"
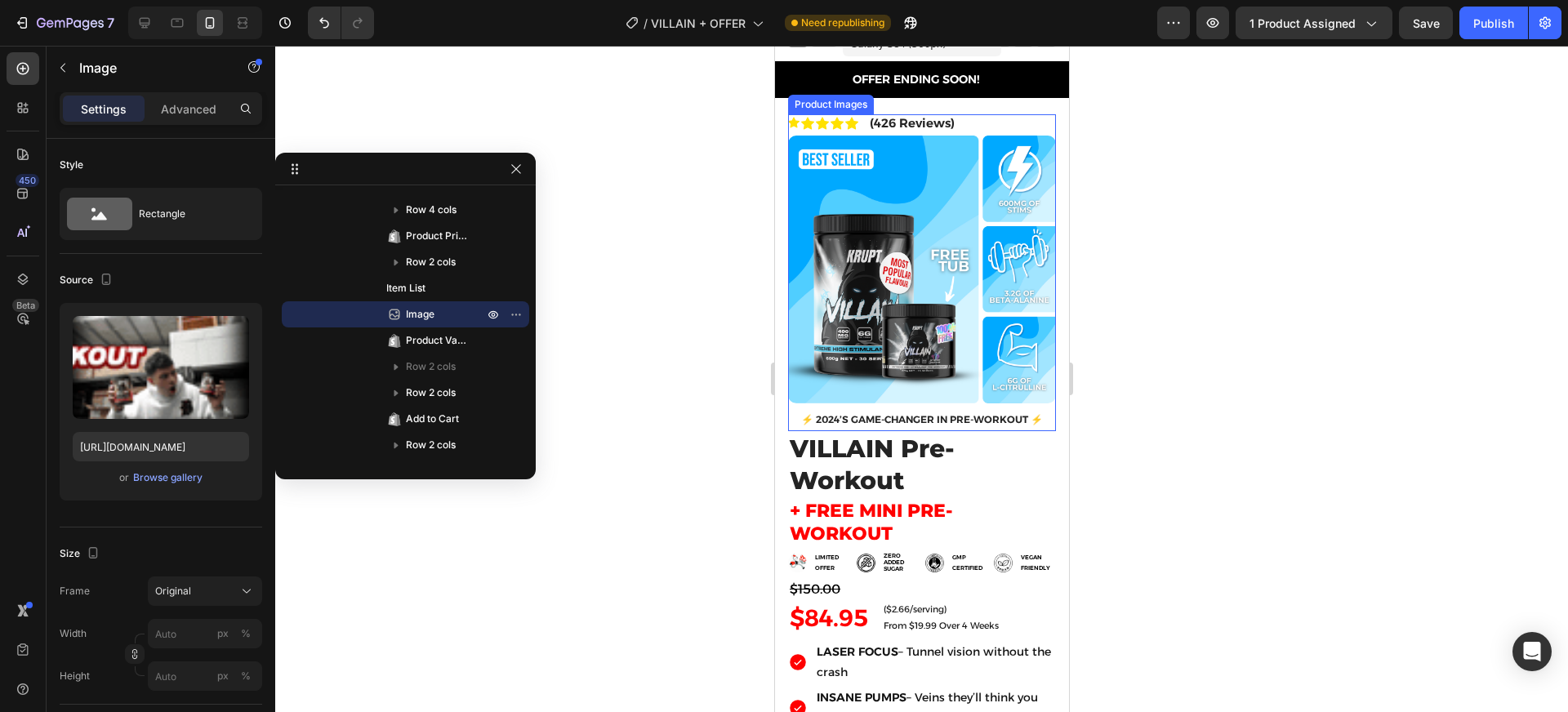
scroll to position [0, 0]
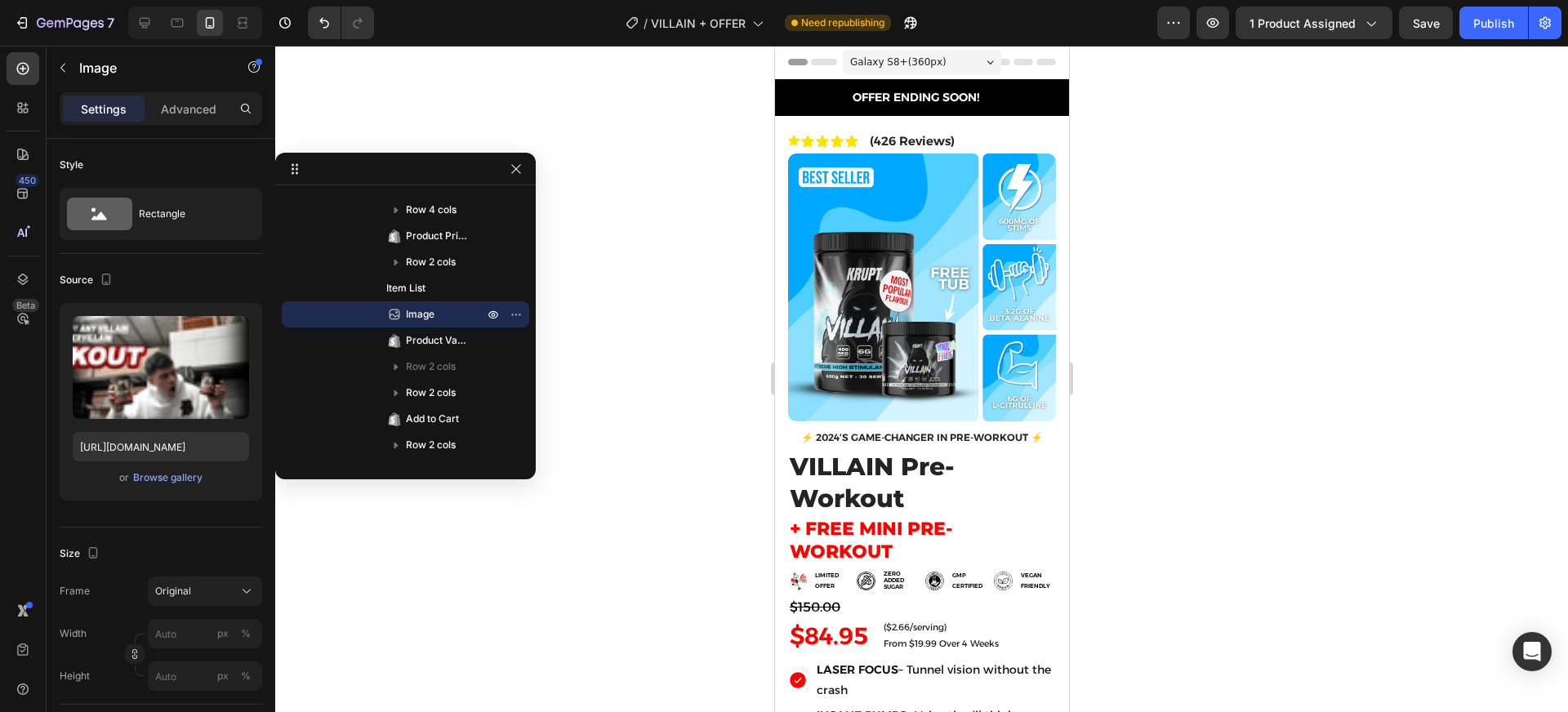
click at [921, 71] on div "Galaxy S8+ ( 360 px)" at bounding box center [921, 62] width 158 height 25
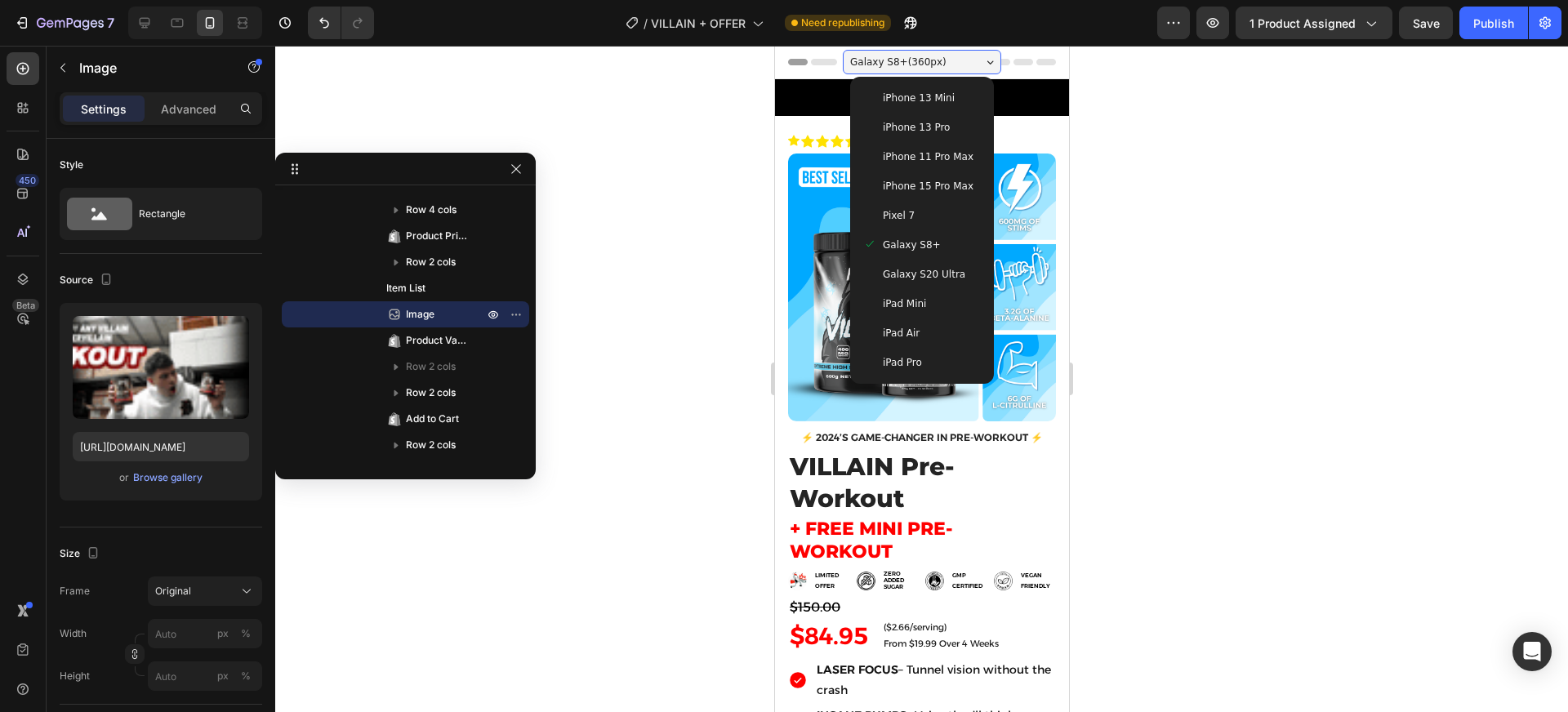
click at [940, 180] on span "iPhone 15 Pro Max" at bounding box center [927, 186] width 91 height 16
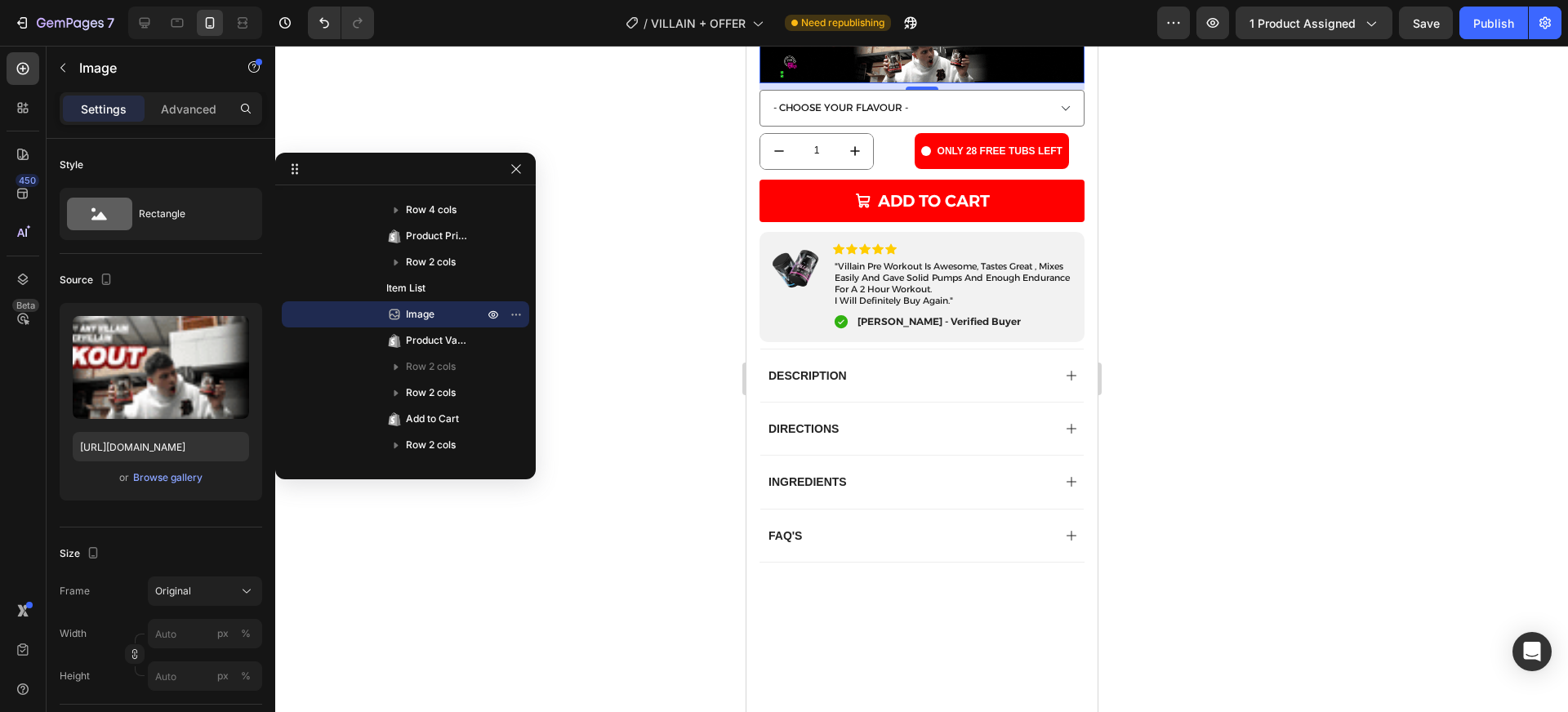
scroll to position [383, 0]
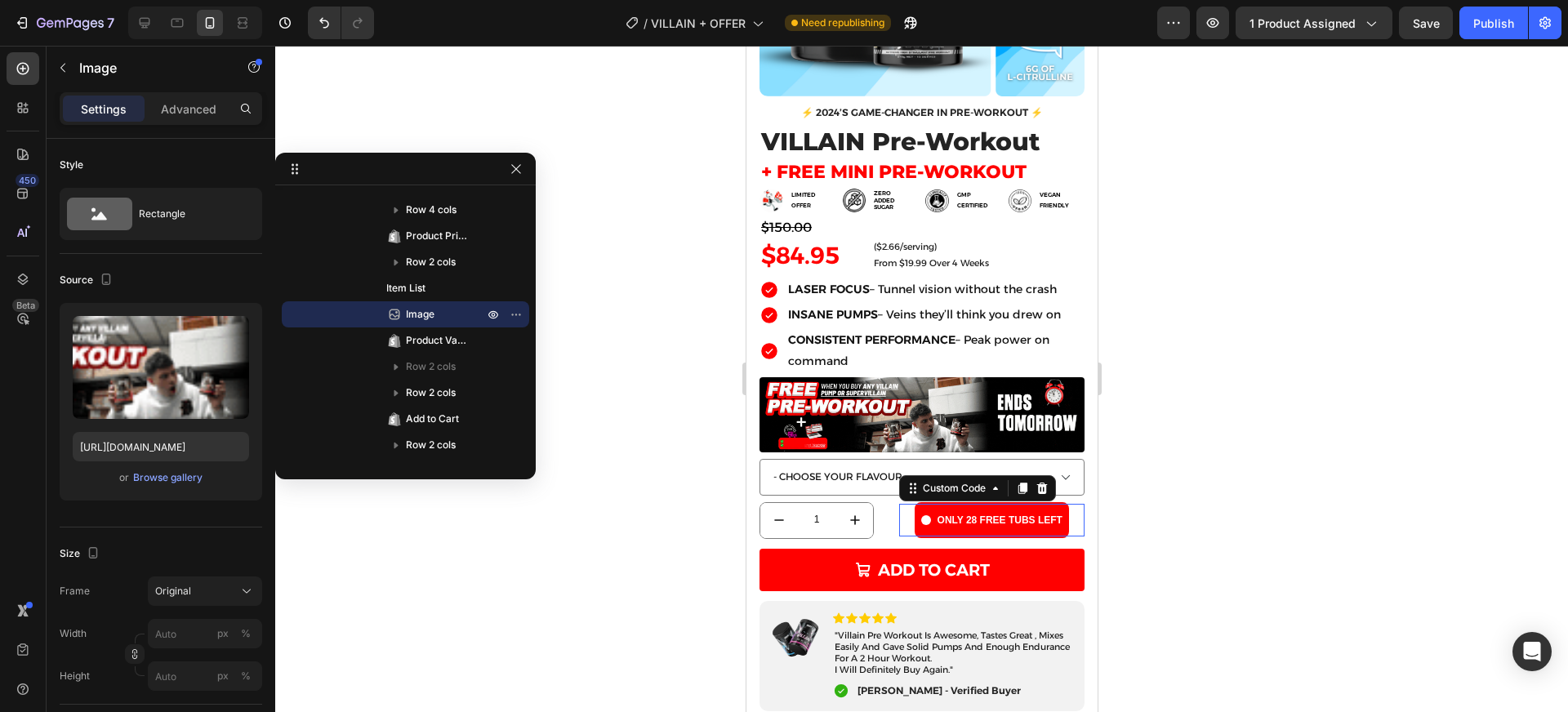
click at [1059, 504] on section "ONLY 28 FREE TUBS LEFT" at bounding box center [991, 520] width 186 height 33
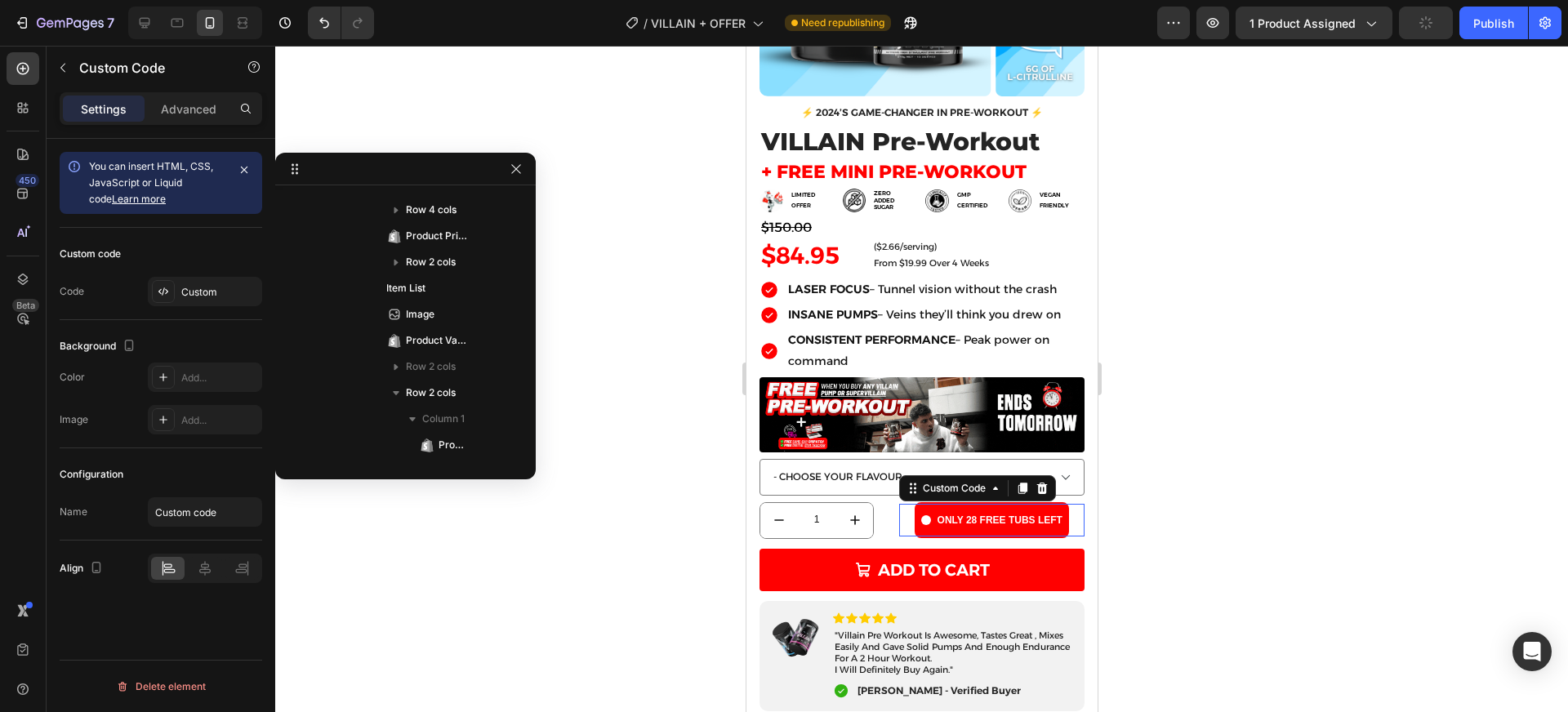
scroll to position [466, 0]
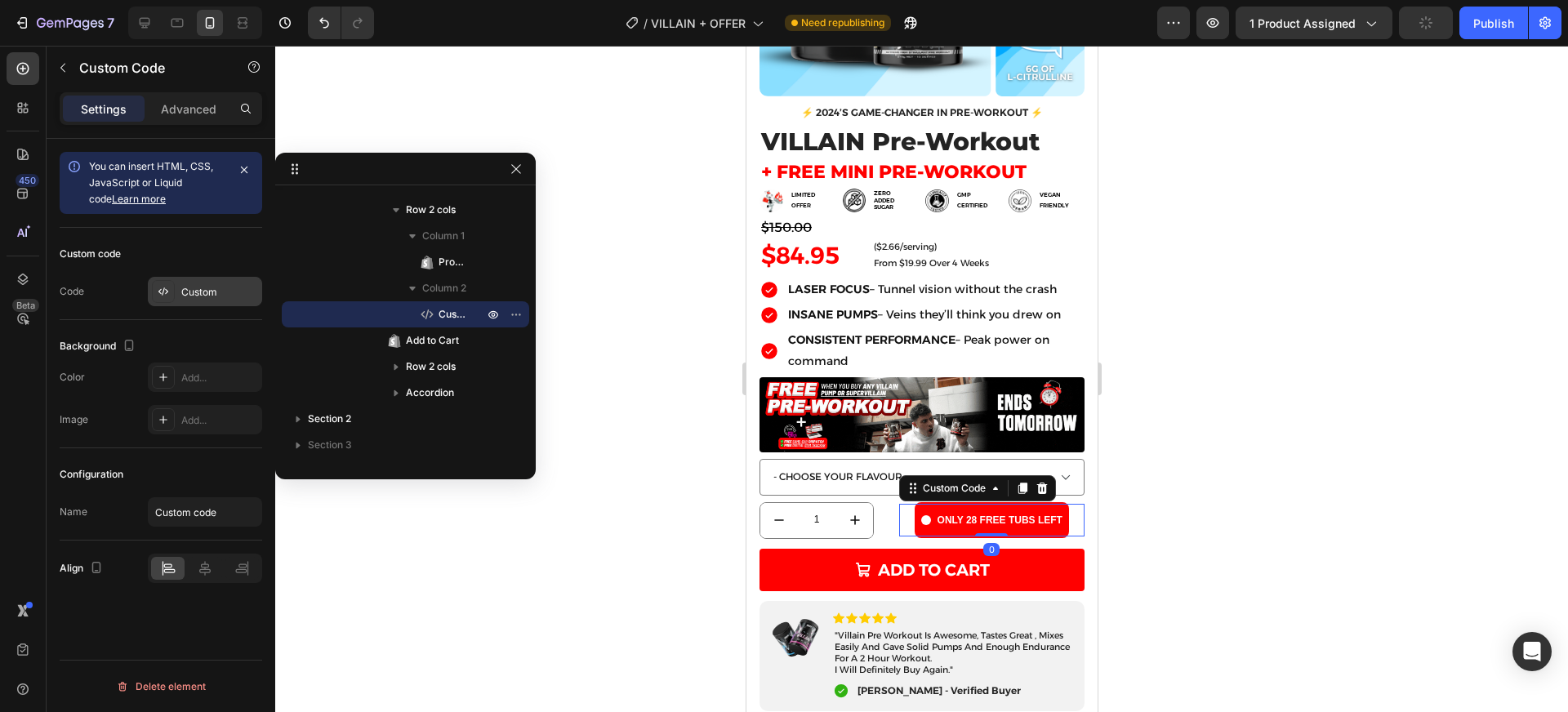
click at [167, 294] on icon at bounding box center [164, 292] width 13 height 13
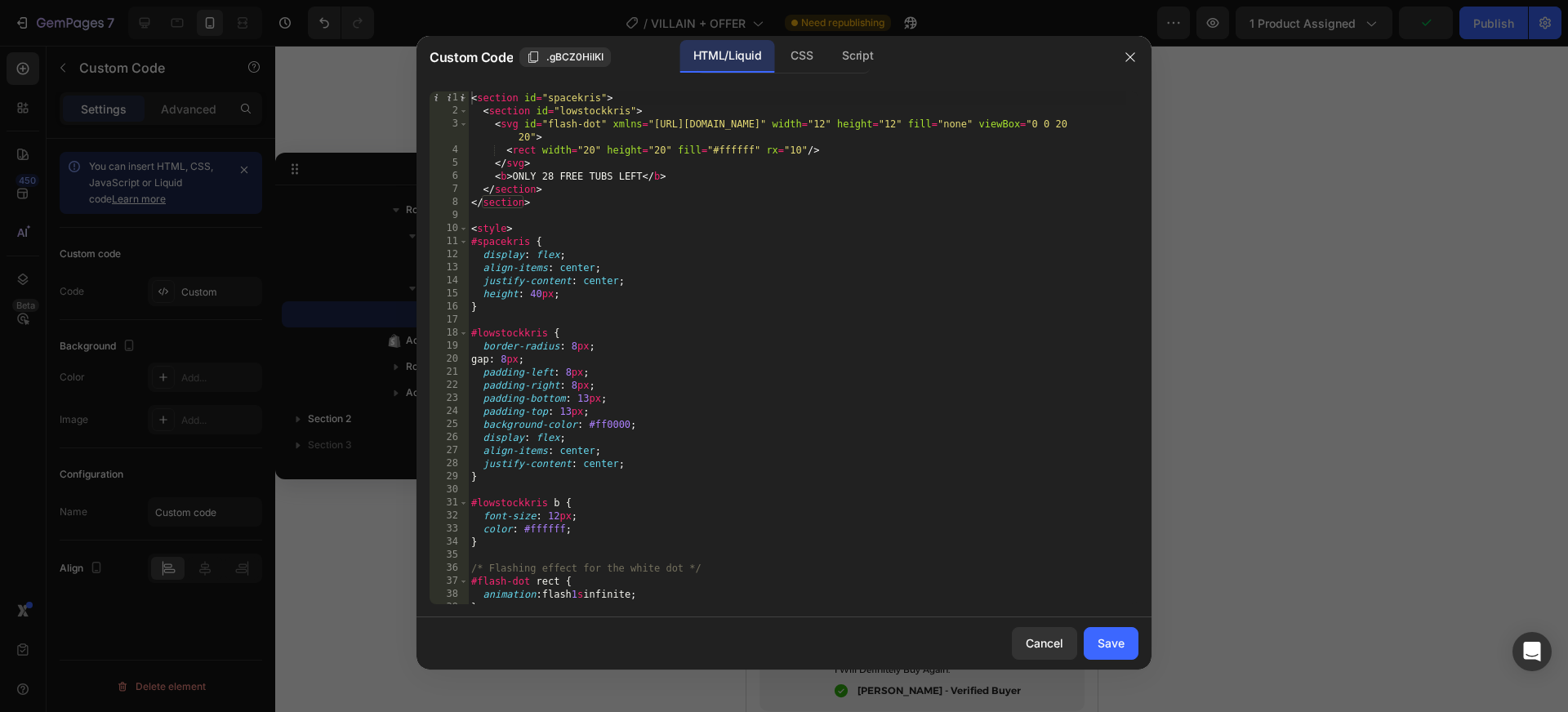
click at [579, 388] on div "< section id = "spacekris" > < section id = "lowstockkris" > < svg id = "flash-…" at bounding box center [797, 362] width 659 height 540
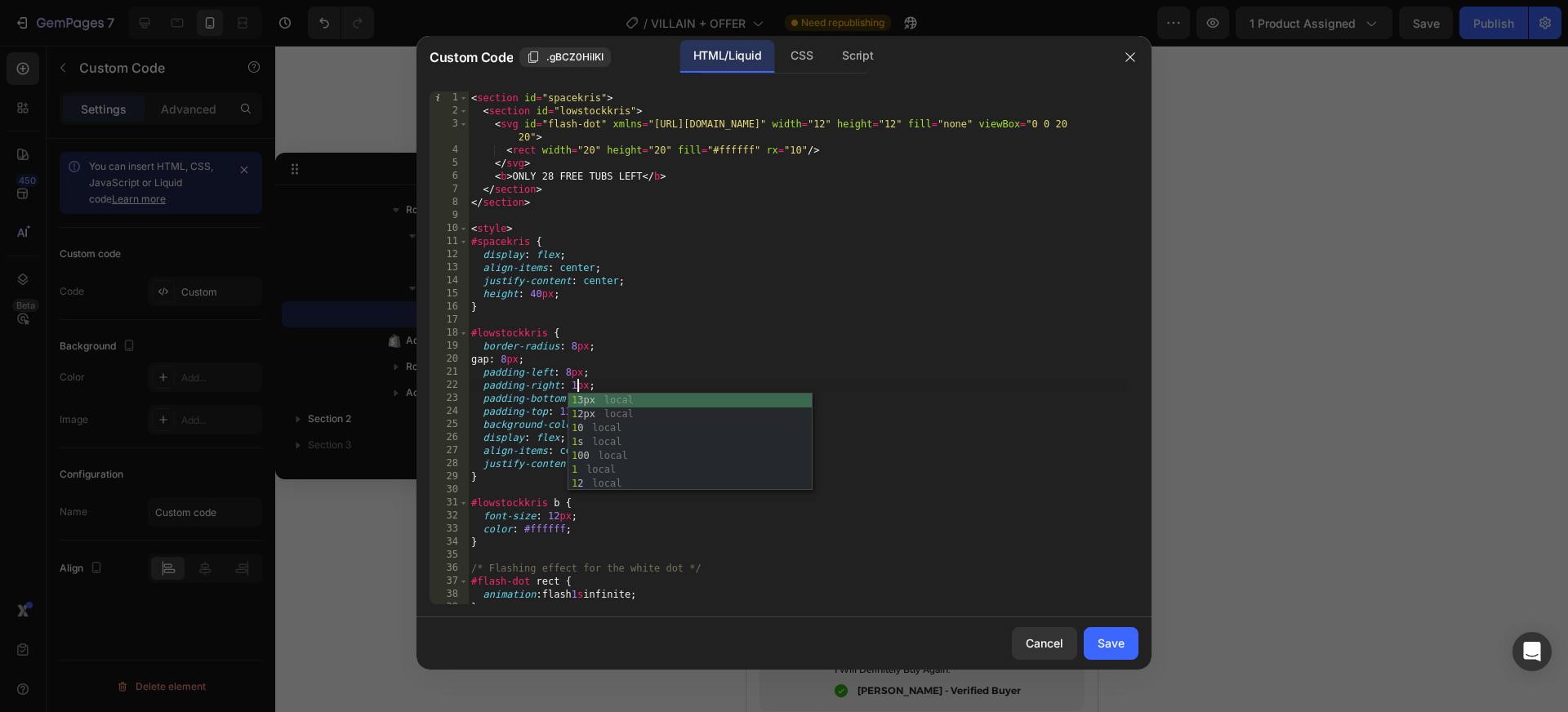
scroll to position [0, 9]
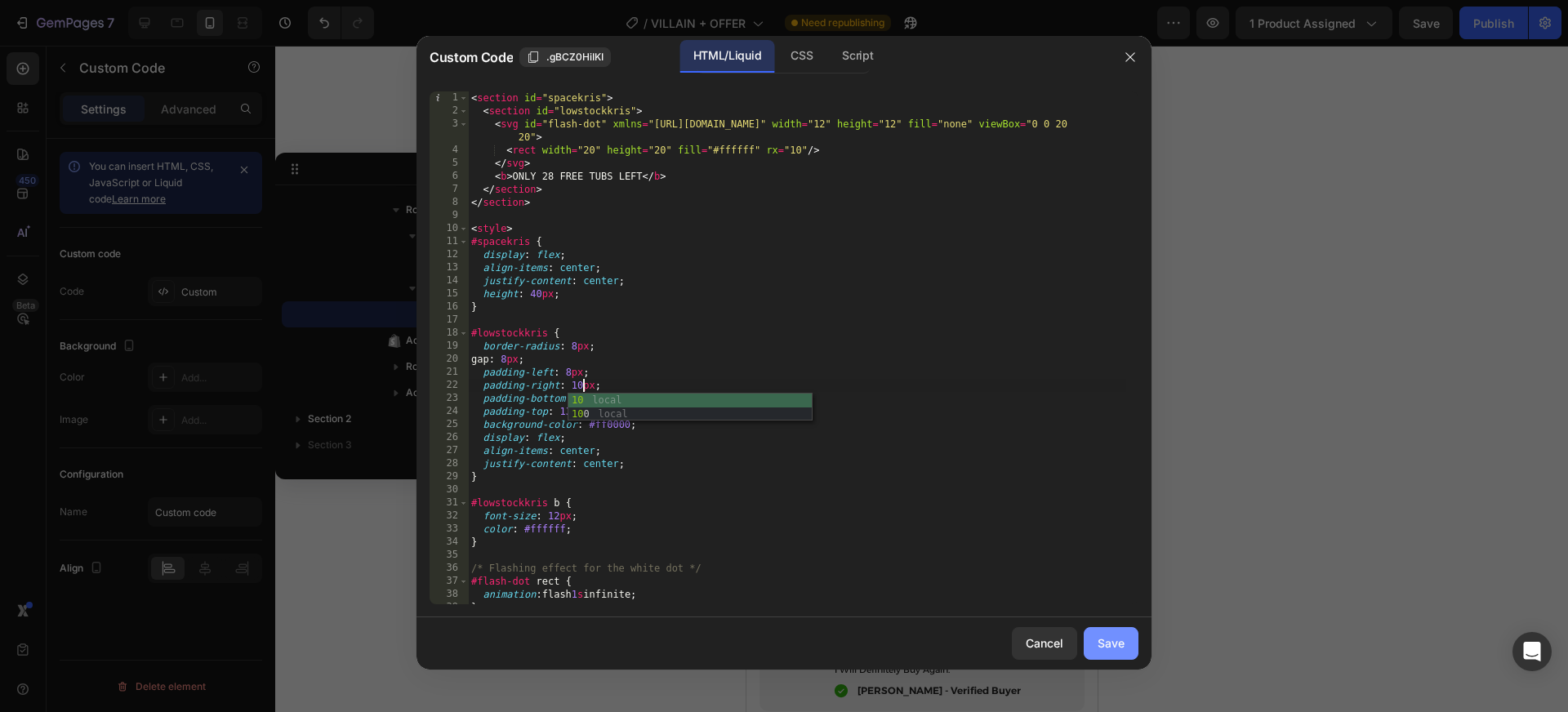
type textarea "padding-right: 10px;"
click at [1122, 651] on div "Save" at bounding box center [1111, 644] width 26 height 17
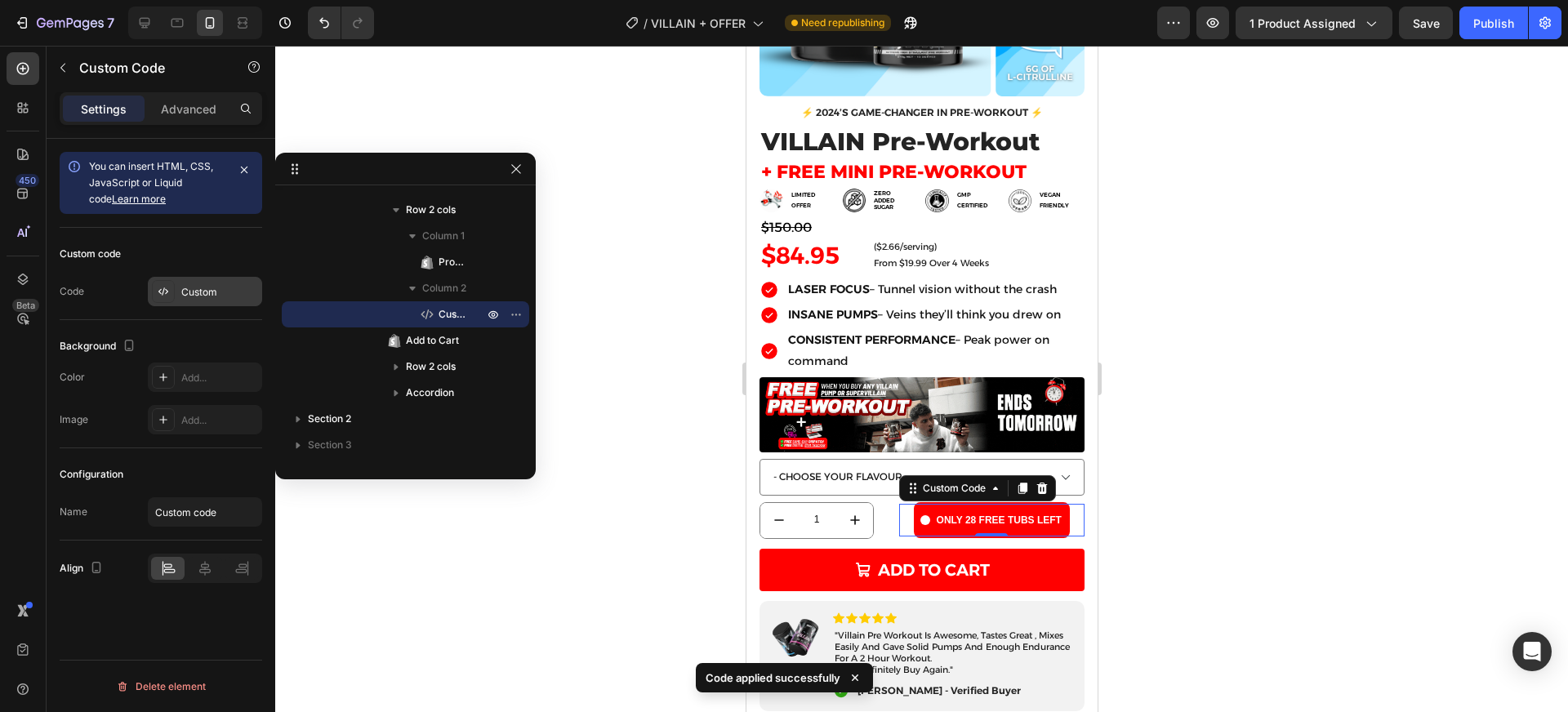
click at [171, 289] on div at bounding box center [164, 292] width 23 height 23
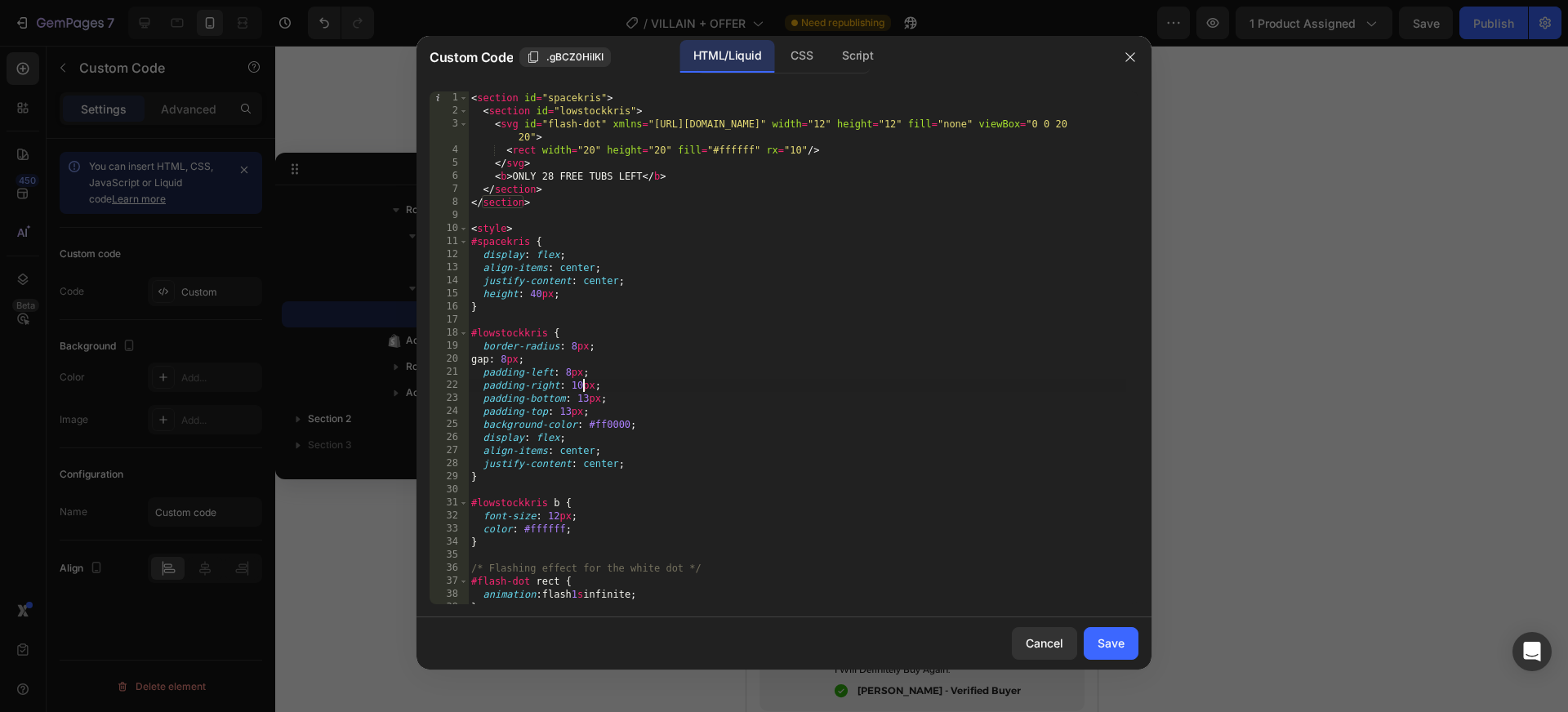
click at [581, 384] on div "< section id = "spacekris" > < section id = "lowstockkris" > < svg id = "flash-…" at bounding box center [797, 362] width 659 height 540
type textarea "padding-right: 16px;"
click at [1101, 642] on div "Save" at bounding box center [1111, 644] width 26 height 17
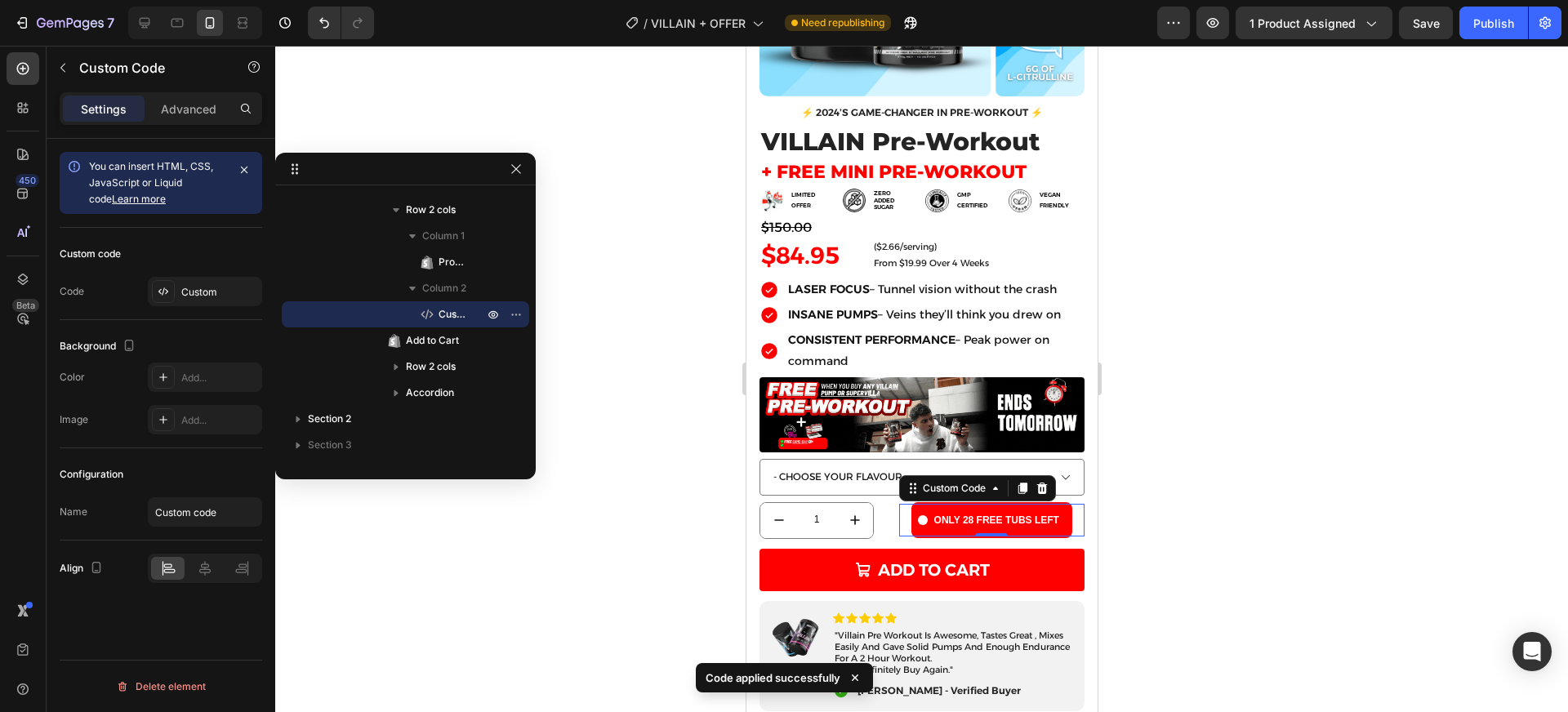
click at [1147, 522] on div at bounding box center [922, 379] width 1293 height 667
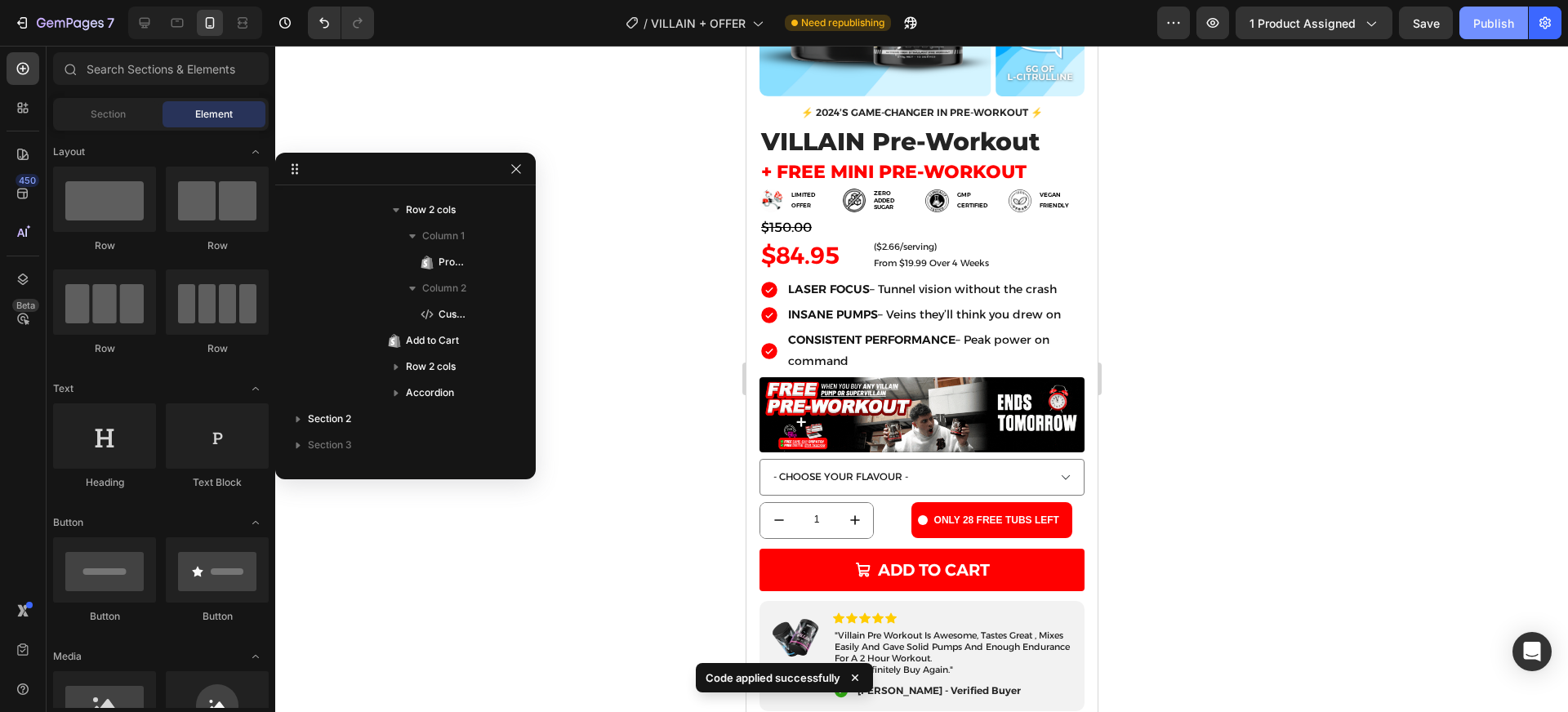
click at [1488, 20] on div "Publish" at bounding box center [1493, 24] width 41 height 17
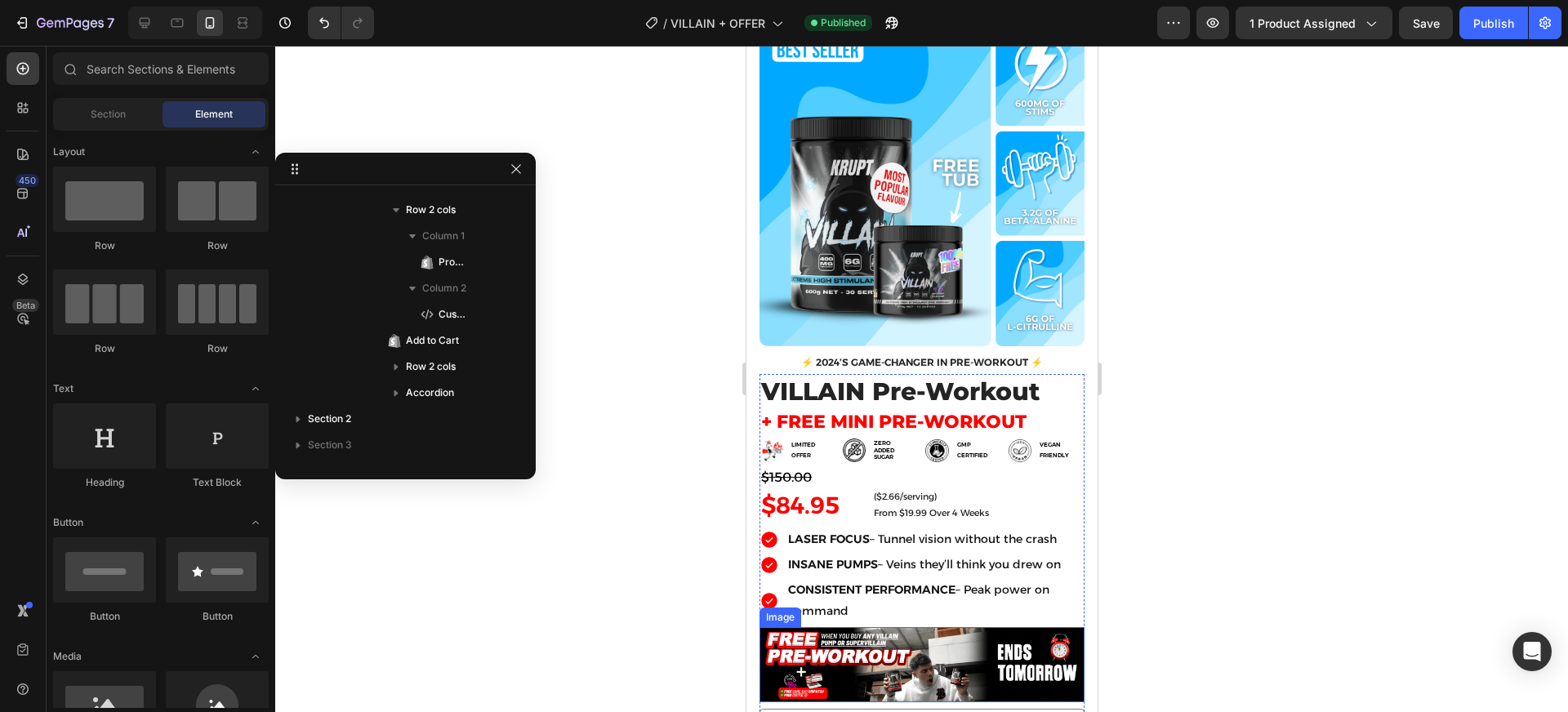
scroll to position [0, 0]
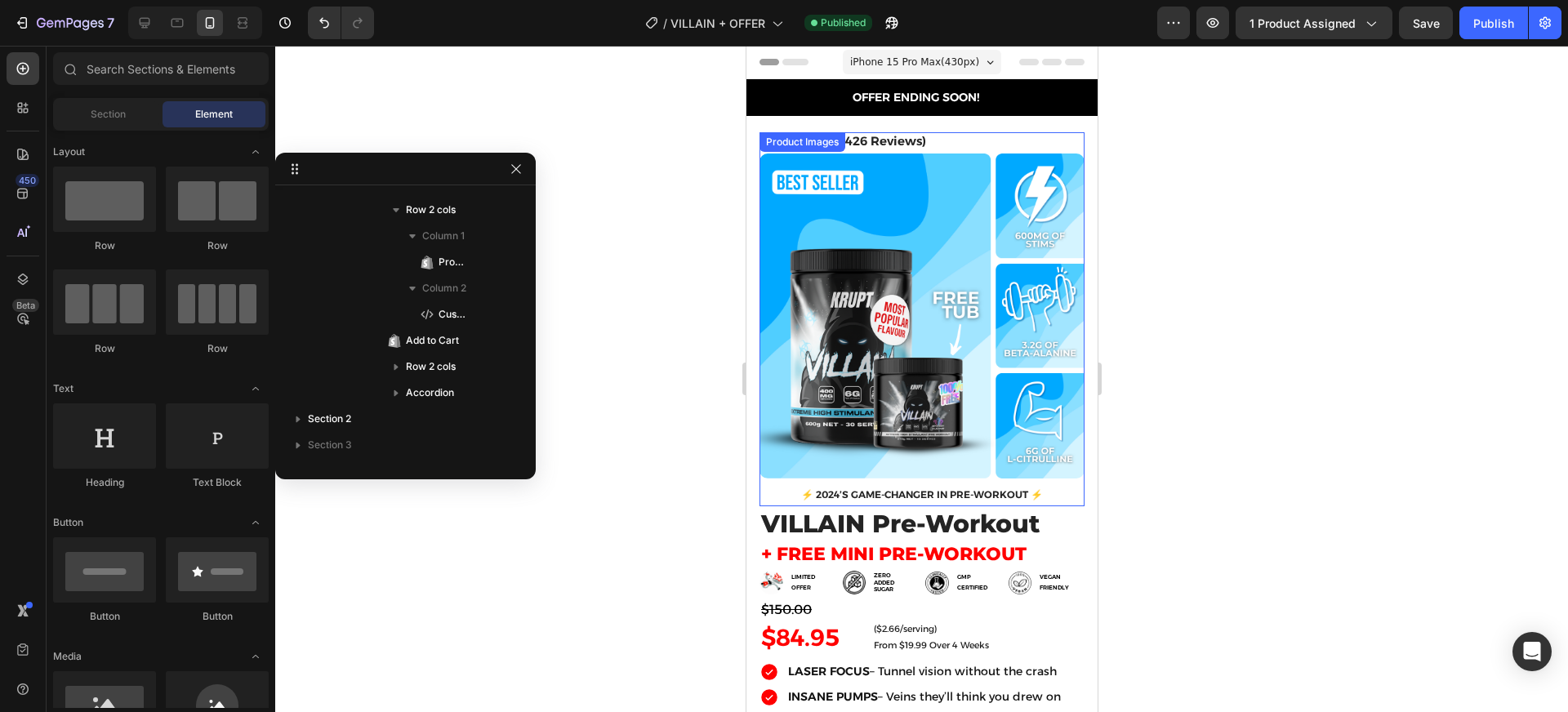
click at [975, 277] on img at bounding box center [921, 315] width 325 height 325
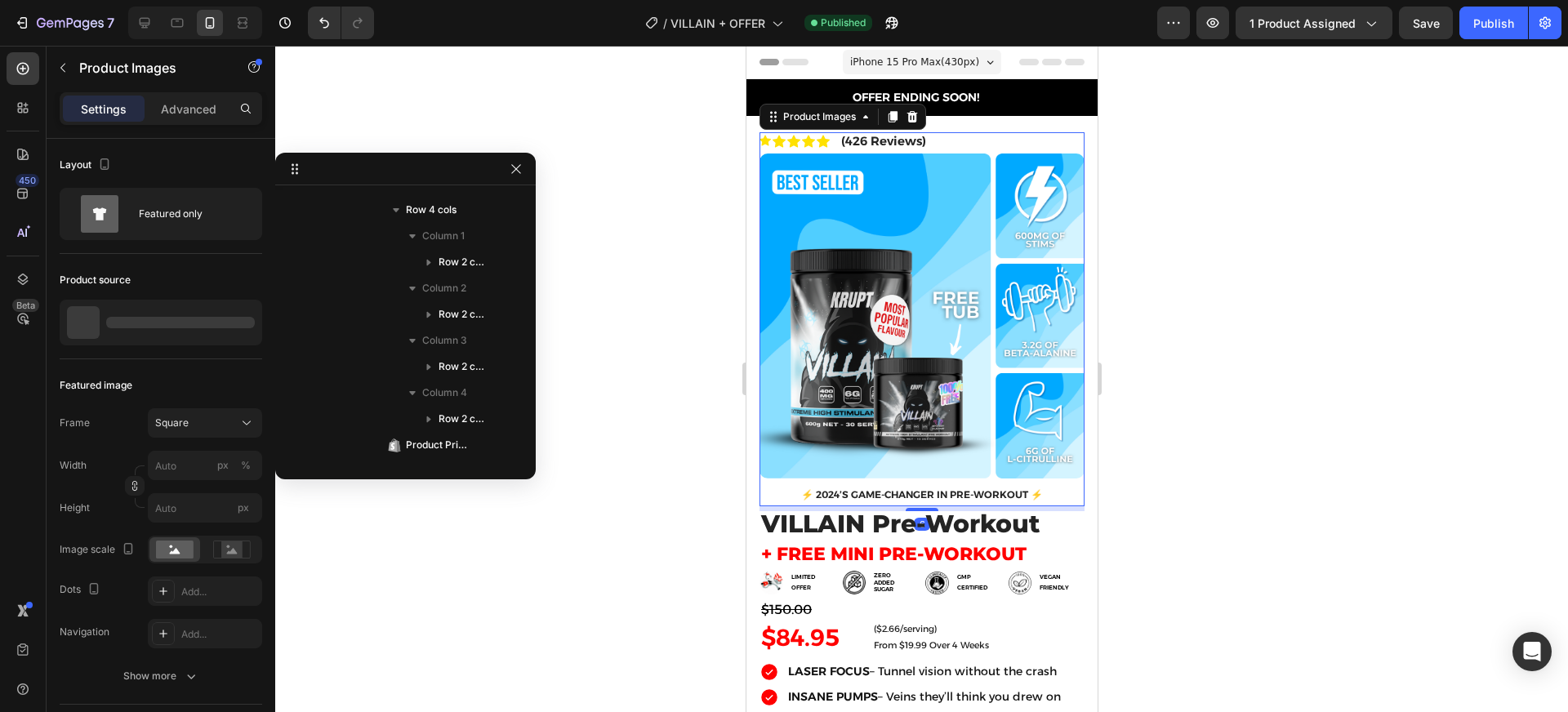
scroll to position [152, 0]
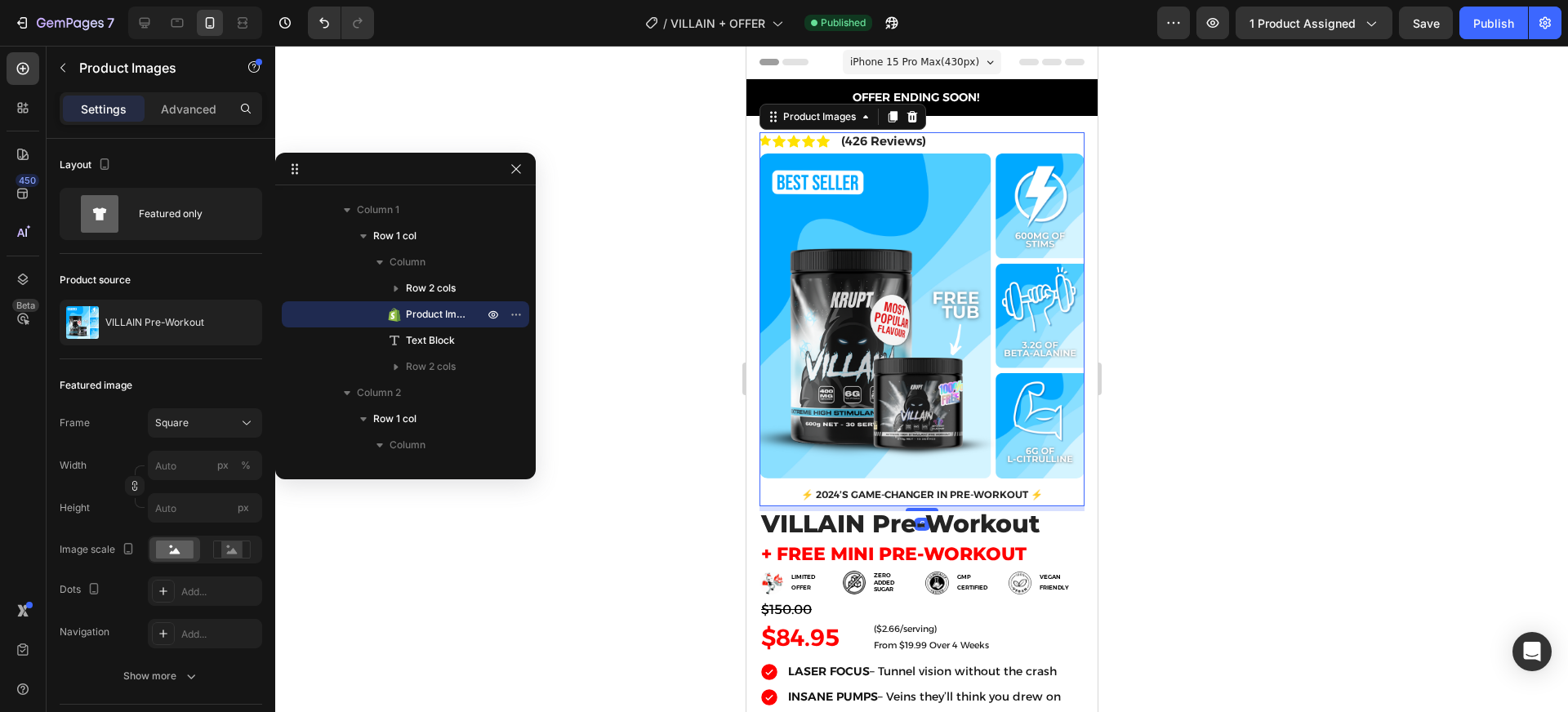
click at [209, 122] on div "Settings Advanced" at bounding box center [161, 109] width 203 height 33
click at [180, 121] on div "Advanced" at bounding box center [188, 109] width 81 height 27
